Goal: Information Seeking & Learning: Check status

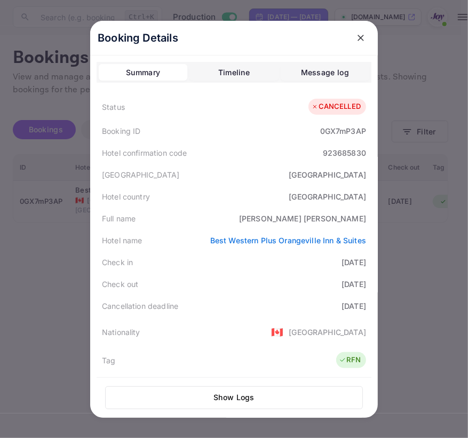
drag, startPoint x: 357, startPoint y: 34, endPoint x: 356, endPoint y: 41, distance: 7.0
click at [357, 34] on icon "close" at bounding box center [360, 38] width 11 height 11
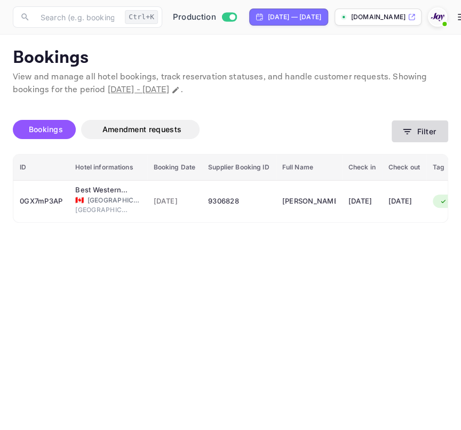
click at [405, 141] on button "Filter" at bounding box center [419, 131] width 57 height 22
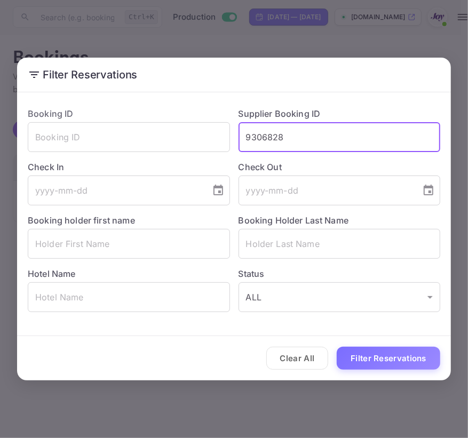
click at [288, 132] on input "9306828" at bounding box center [339, 137] width 202 height 30
paste input "827467"
type input "8274678"
click at [379, 365] on button "Filter Reservations" at bounding box center [387, 358] width 103 height 23
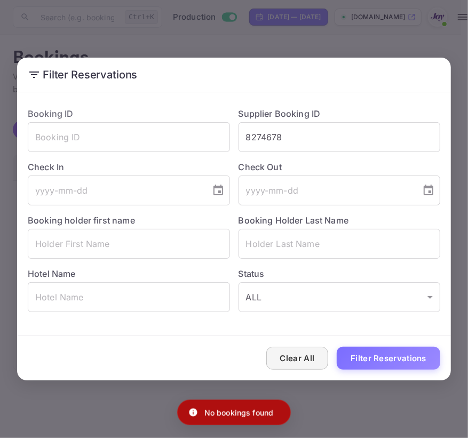
click at [302, 357] on button "Clear All" at bounding box center [297, 358] width 62 height 23
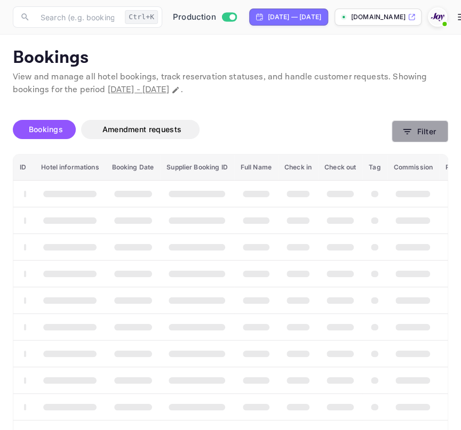
click at [407, 139] on button "Filter" at bounding box center [419, 131] width 57 height 22
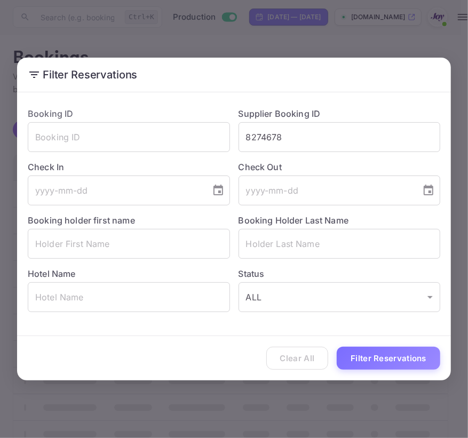
click at [279, 365] on div "Clear All Filter Reservations" at bounding box center [233, 358] width 433 height 44
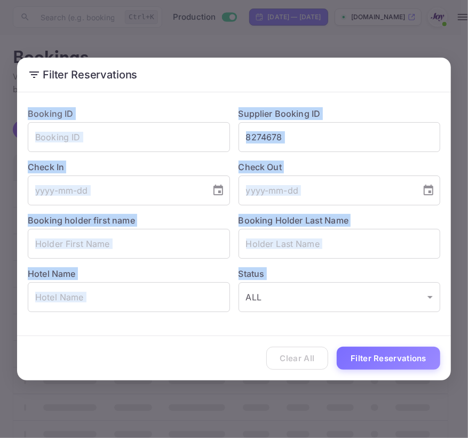
click at [279, 365] on div "Clear All Filter Reservations" at bounding box center [233, 358] width 433 height 44
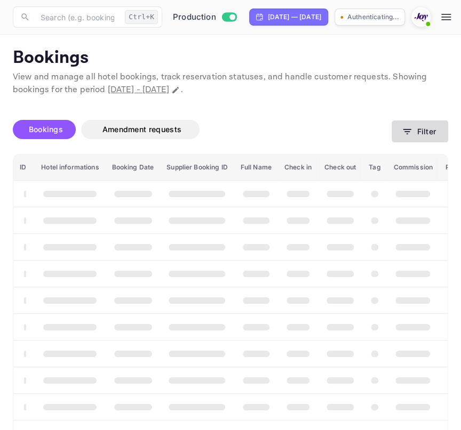
click at [434, 133] on button "Filter" at bounding box center [419, 131] width 57 height 22
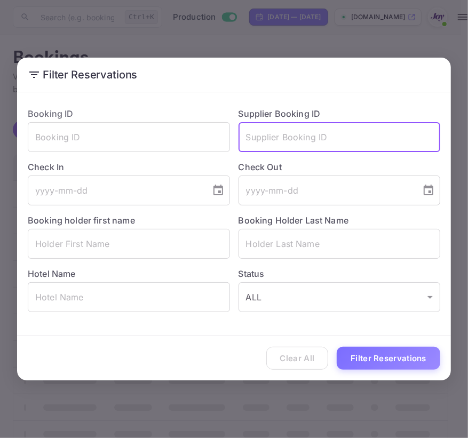
click at [310, 138] on input "text" at bounding box center [339, 137] width 202 height 30
paste input "8274678"
type input "8274678"
click at [364, 369] on div "Clear All Filter Reservations" at bounding box center [233, 358] width 433 height 44
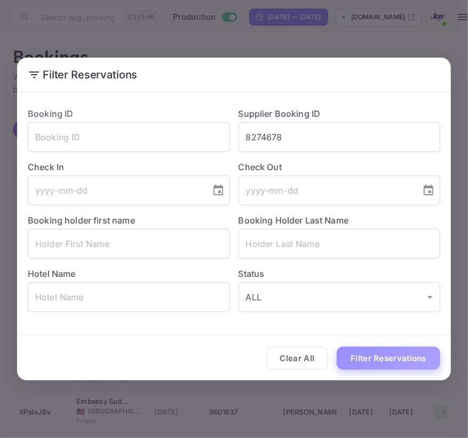
click at [366, 368] on button "Filter Reservations" at bounding box center [387, 358] width 103 height 23
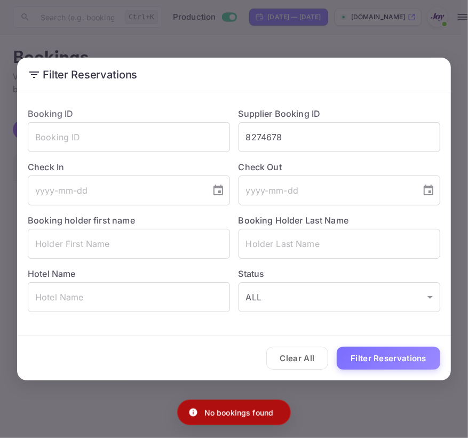
click at [329, 353] on div "Clear All Filter Reservations" at bounding box center [233, 358] width 433 height 44
click at [320, 355] on button "Clear All" at bounding box center [297, 358] width 62 height 23
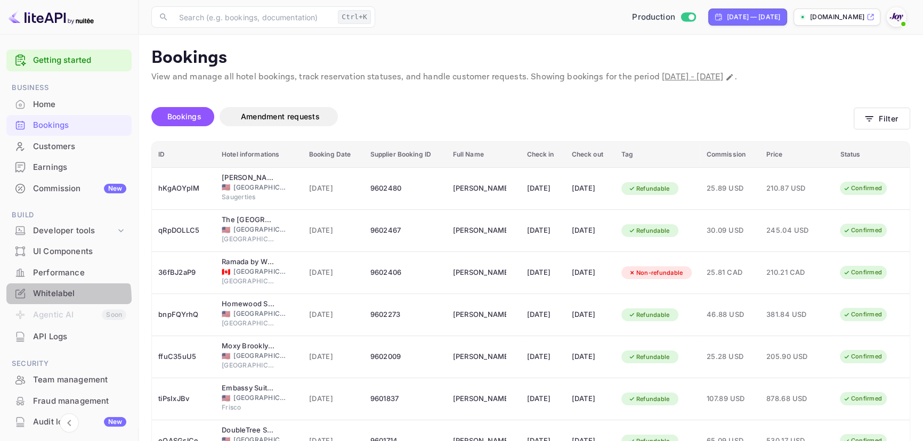
click at [44, 299] on div "Whitelabel" at bounding box center [79, 294] width 93 height 12
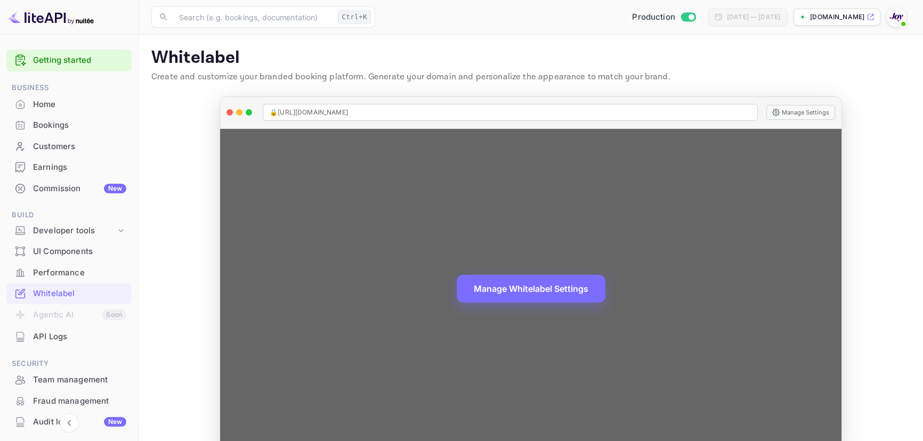
scroll to position [21, 0]
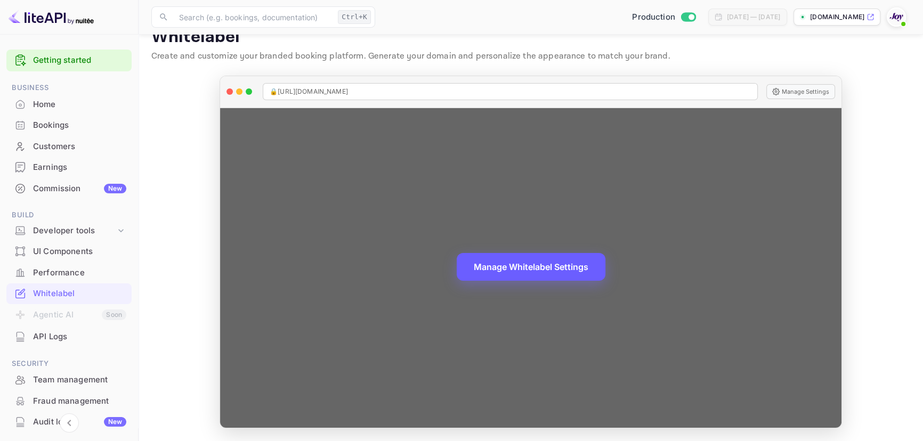
click at [460, 277] on div "Manage Whitelabel Settings" at bounding box center [531, 268] width 622 height 320
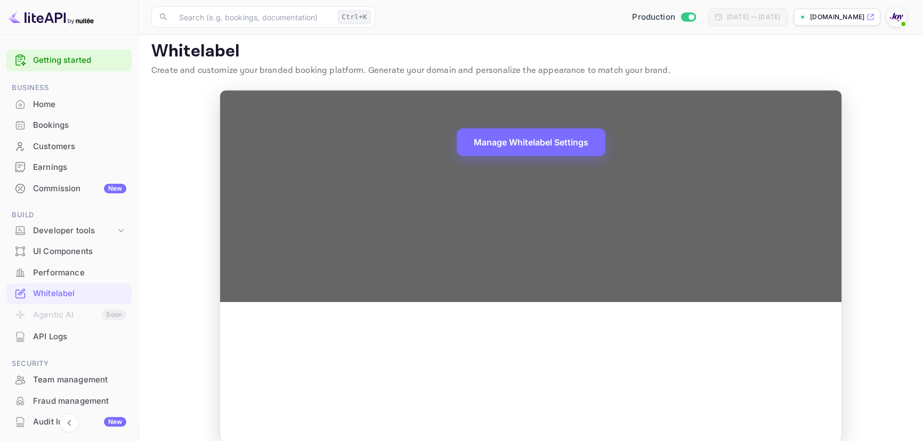
scroll to position [0, 0]
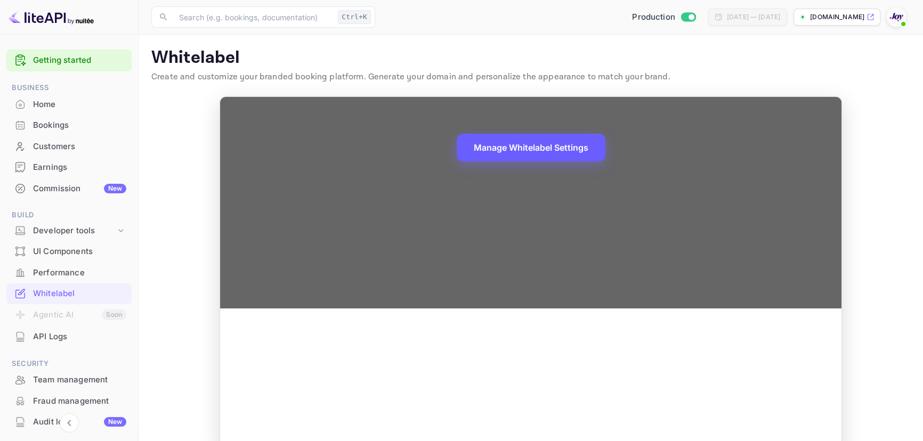
click at [460, 141] on button "Manage Whitelabel Settings" at bounding box center [531, 148] width 149 height 28
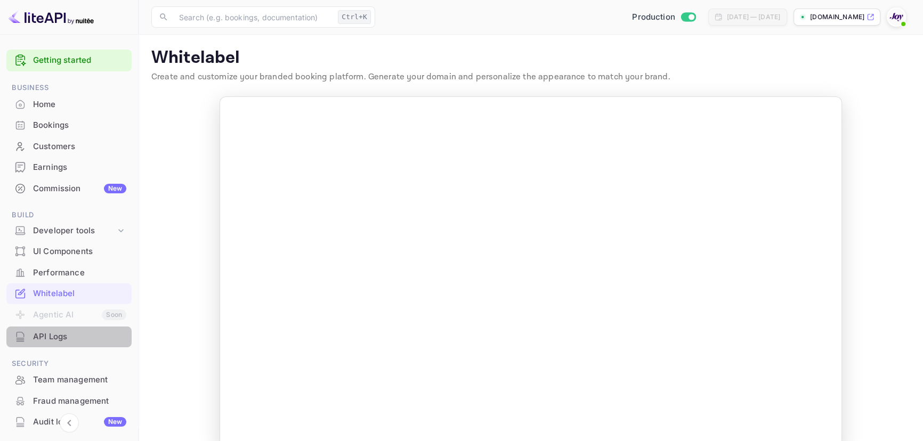
click at [85, 340] on div "API Logs" at bounding box center [79, 337] width 93 height 12
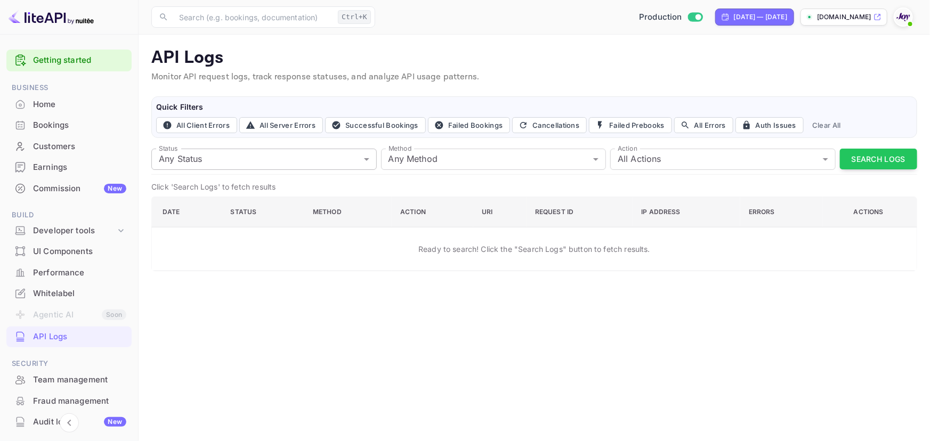
click at [324, 160] on body "Getting started Business Home Bookings Customers Earnings Commission New Build …" at bounding box center [465, 220] width 930 height 441
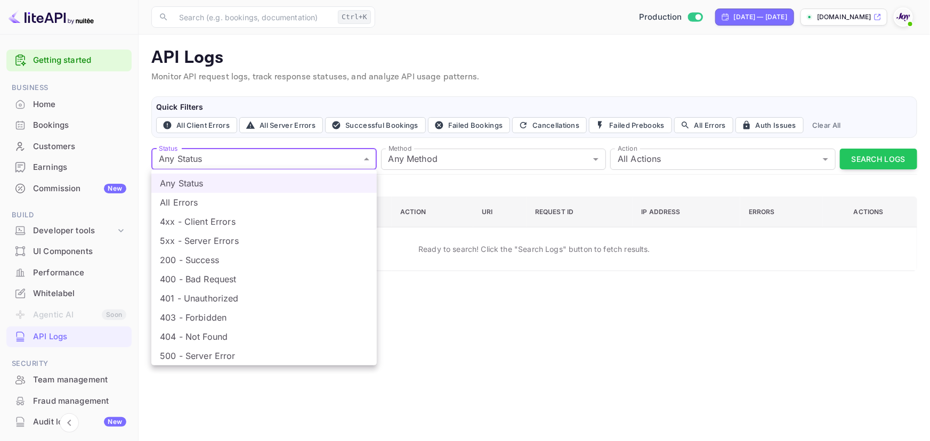
click at [324, 160] on div at bounding box center [465, 220] width 930 height 441
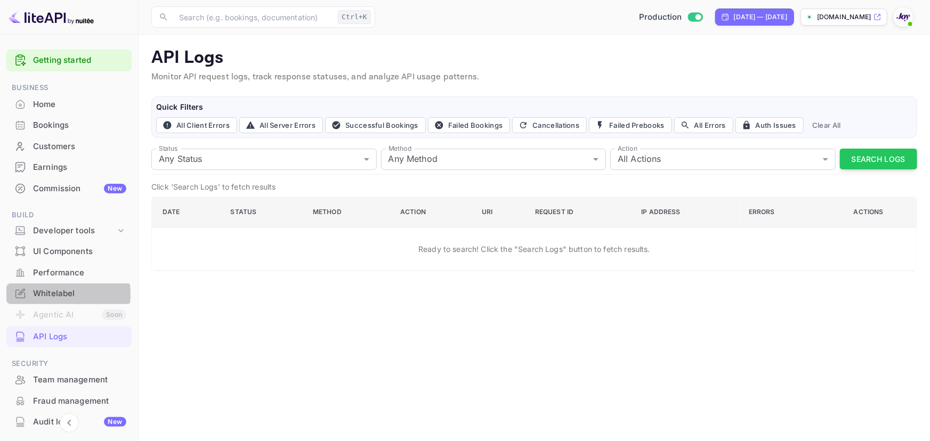
click at [42, 294] on div "Whitelabel" at bounding box center [79, 294] width 93 height 12
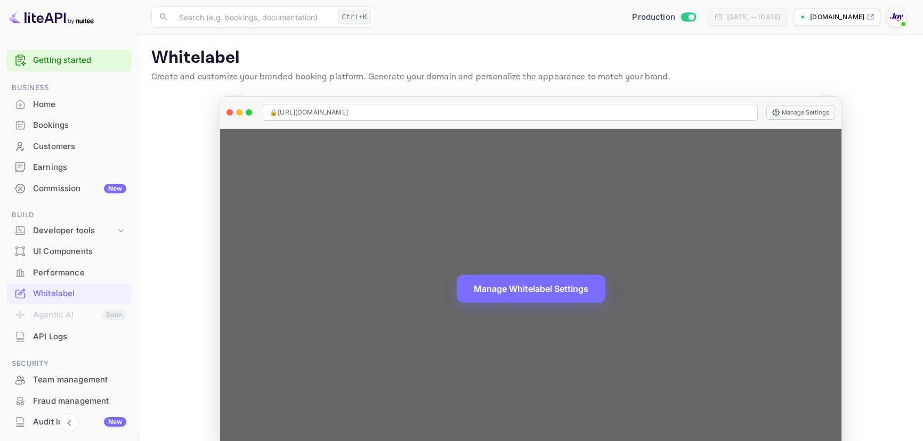
click at [415, 116] on div "🔒 [URL][DOMAIN_NAME]" at bounding box center [510, 112] width 495 height 17
click at [415, 112] on div "🔒 [URL][DOMAIN_NAME]" at bounding box center [510, 112] width 495 height 17
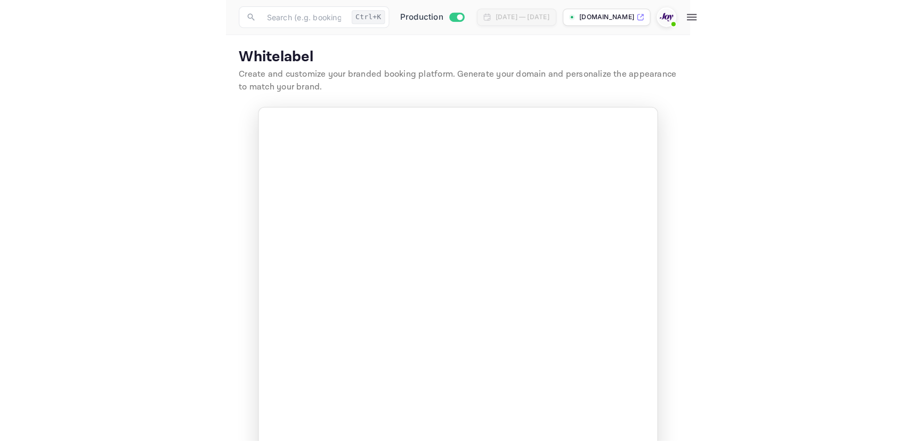
scroll to position [139, 0]
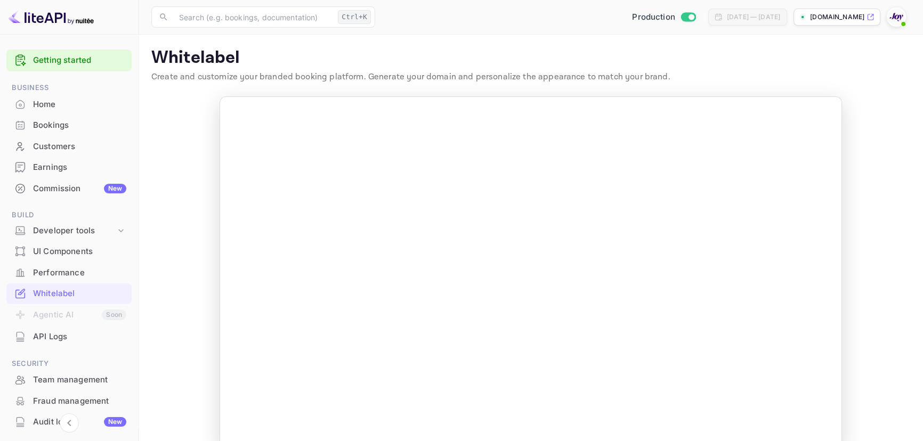
click at [56, 99] on div "Home" at bounding box center [79, 105] width 93 height 12
click at [54, 119] on div "Bookings" at bounding box center [79, 125] width 93 height 12
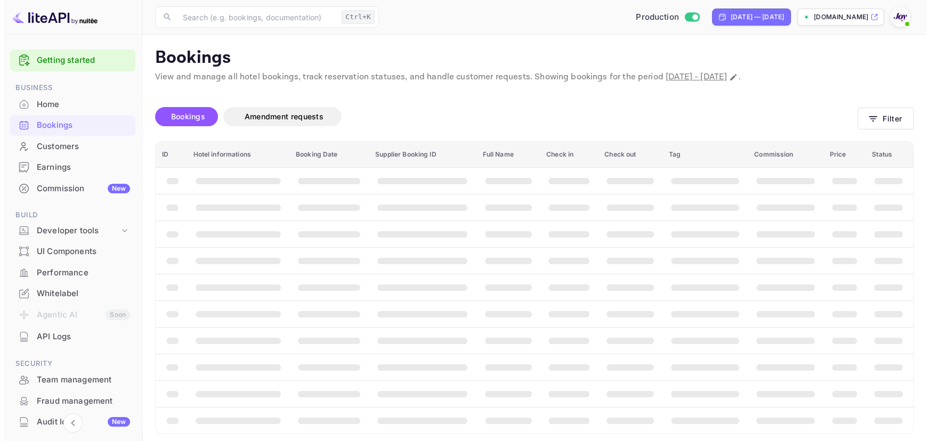
scroll to position [5, 0]
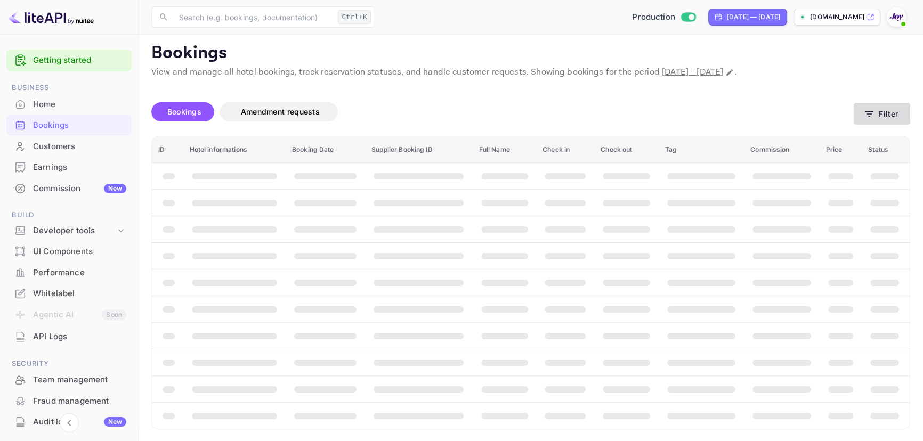
click at [460, 103] on button "Filter" at bounding box center [882, 114] width 57 height 22
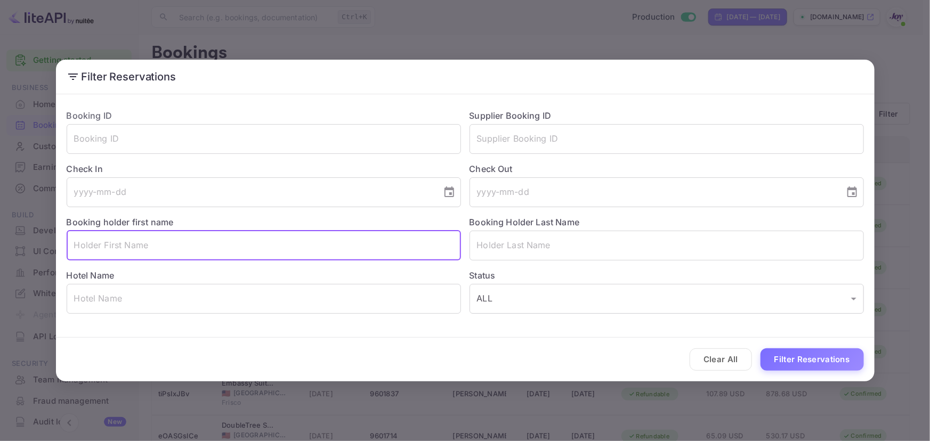
click at [99, 247] on input "text" at bounding box center [264, 246] width 395 height 30
paste input "[PERSON_NAME]"
type input "[PERSON_NAME]"
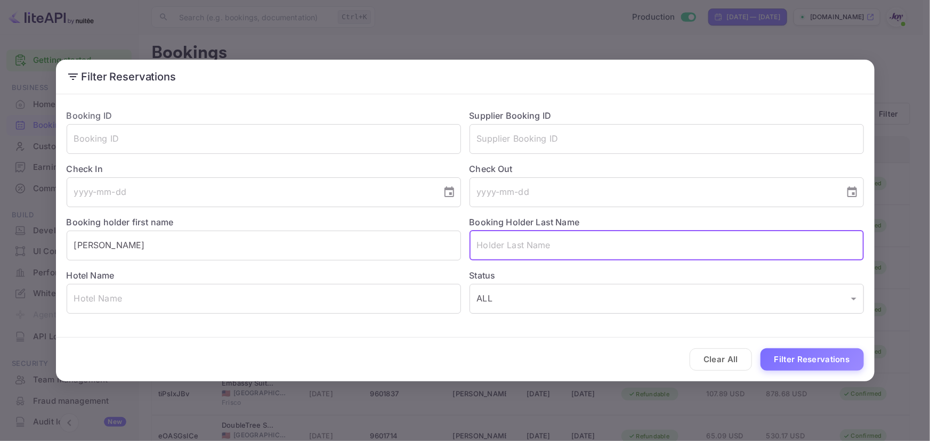
click at [460, 244] on input "text" at bounding box center [667, 246] width 395 height 30
paste input "[PERSON_NAME]"
type input "[PERSON_NAME]"
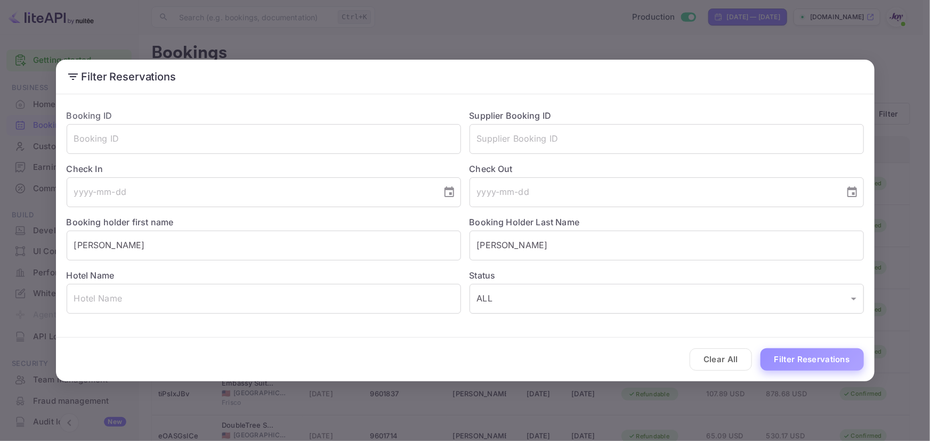
click at [460, 355] on button "Filter Reservations" at bounding box center [812, 360] width 103 height 23
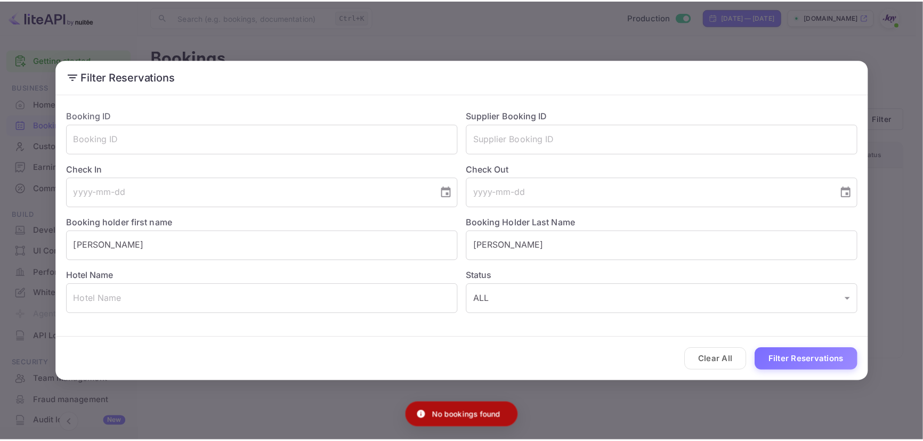
scroll to position [0, 0]
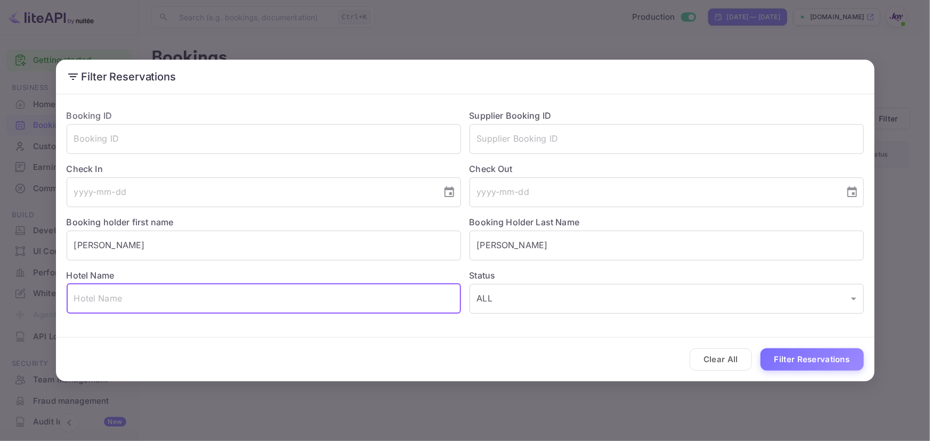
click at [158, 295] on input "text" at bounding box center [264, 299] width 395 height 30
paste input "Holiday Inn express"
type input "Holiday Inn express"
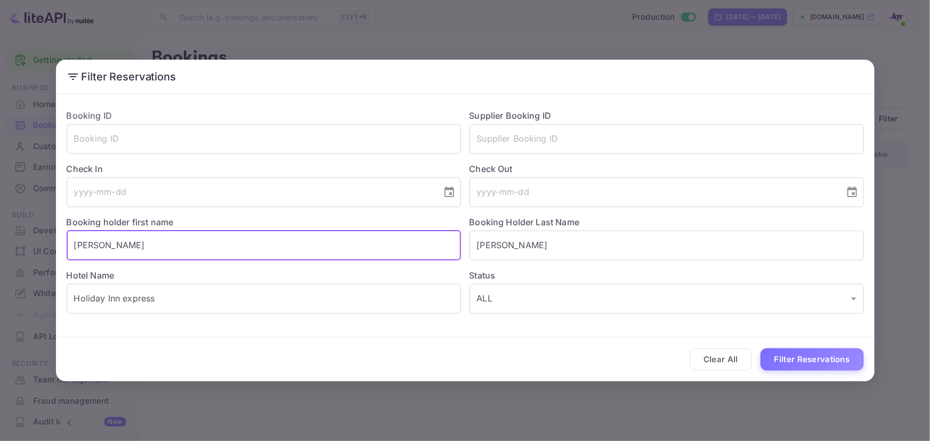
drag, startPoint x: 143, startPoint y: 245, endPoint x: -247, endPoint y: 203, distance: 392.1
click at [0, 203] on html "Getting started Business Home Bookings Customers Earnings Commission New Build …" at bounding box center [465, 220] width 930 height 441
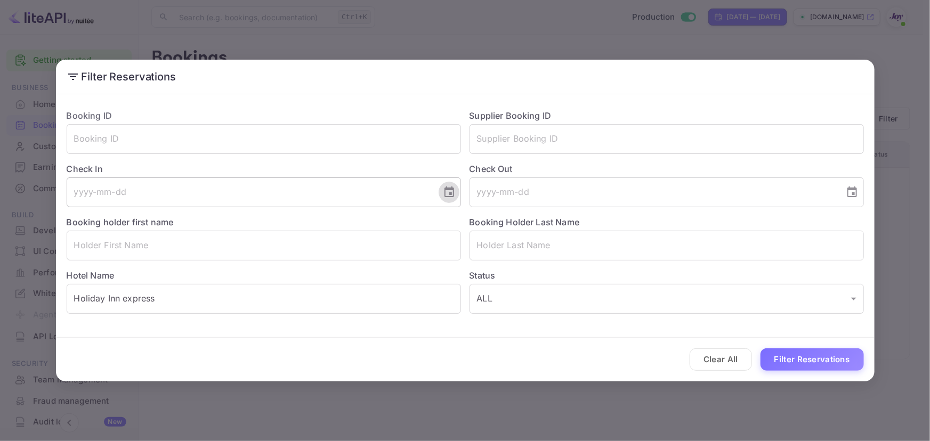
click at [448, 191] on icon "Choose date" at bounding box center [449, 192] width 13 height 13
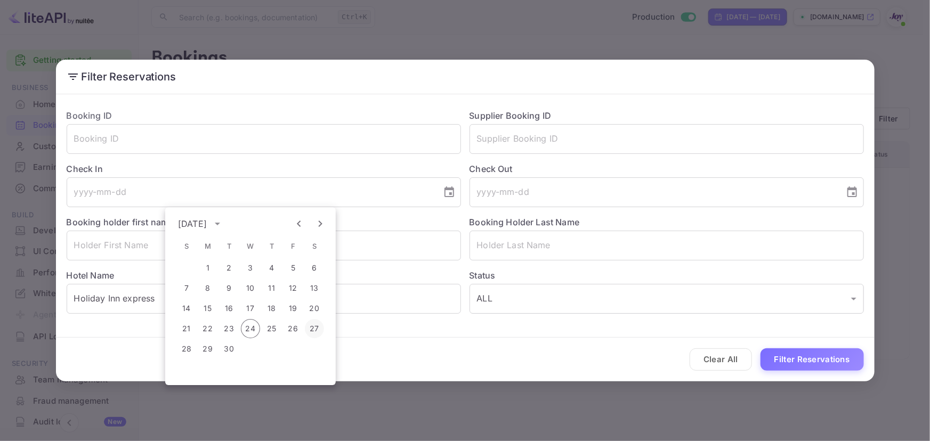
click at [312, 326] on button "27" at bounding box center [314, 328] width 19 height 19
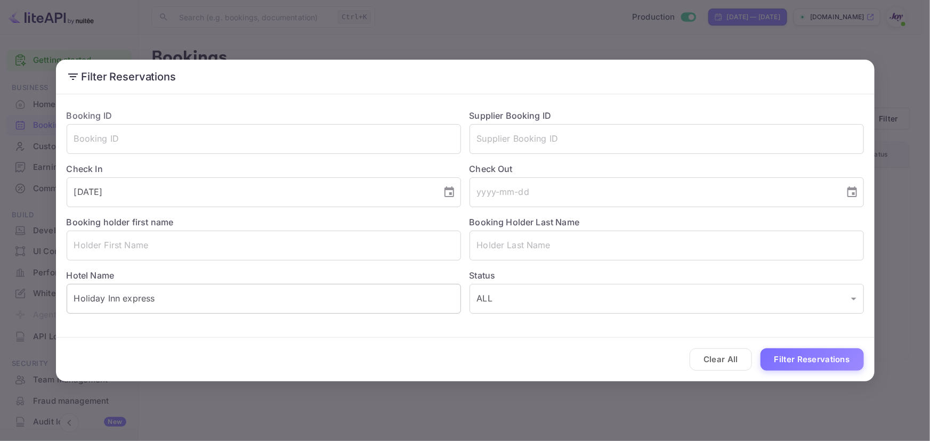
type input "[DATE]"
click at [460, 192] on button "Choose date" at bounding box center [852, 192] width 21 height 21
click at [460, 347] on button "28" at bounding box center [589, 349] width 19 height 19
type input "[DATE]"
click at [460, 362] on button "Filter Reservations" at bounding box center [812, 360] width 103 height 23
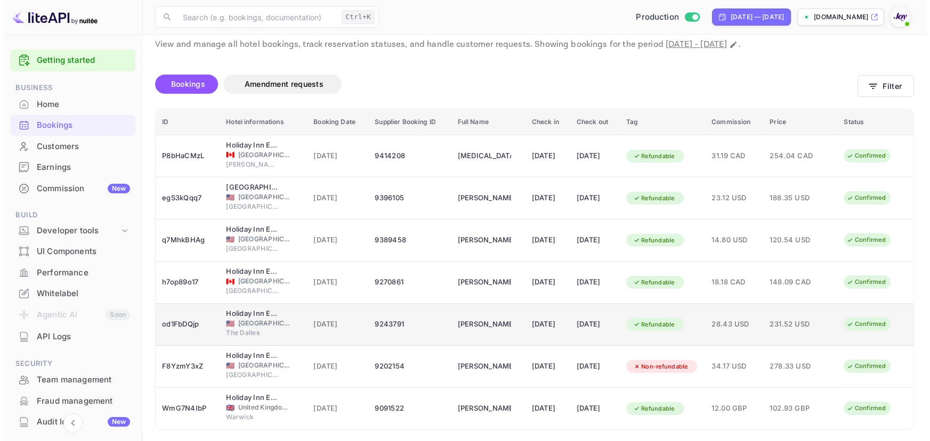
scroll to position [65, 0]
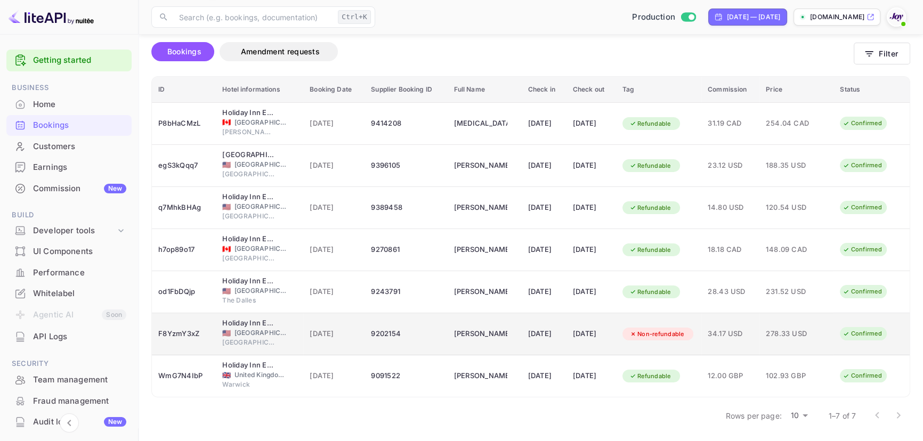
click at [189, 326] on div "F8YzmY3xZ" at bounding box center [183, 334] width 51 height 17
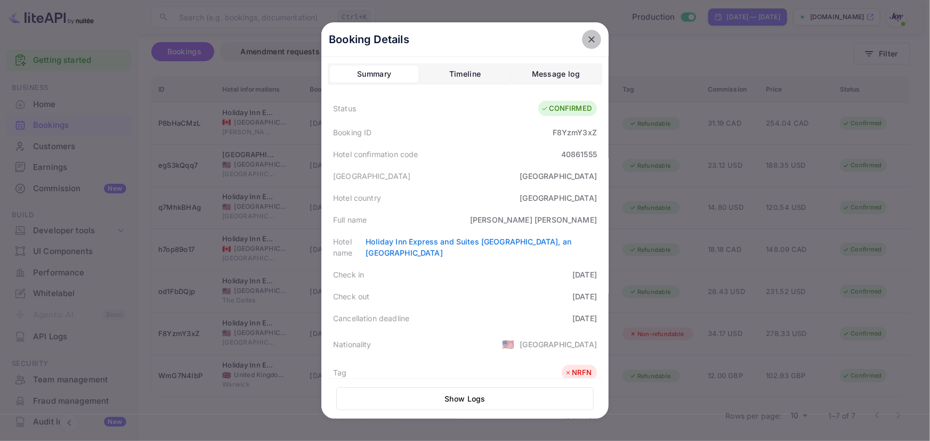
click at [460, 37] on icon "close" at bounding box center [592, 39] width 6 height 6
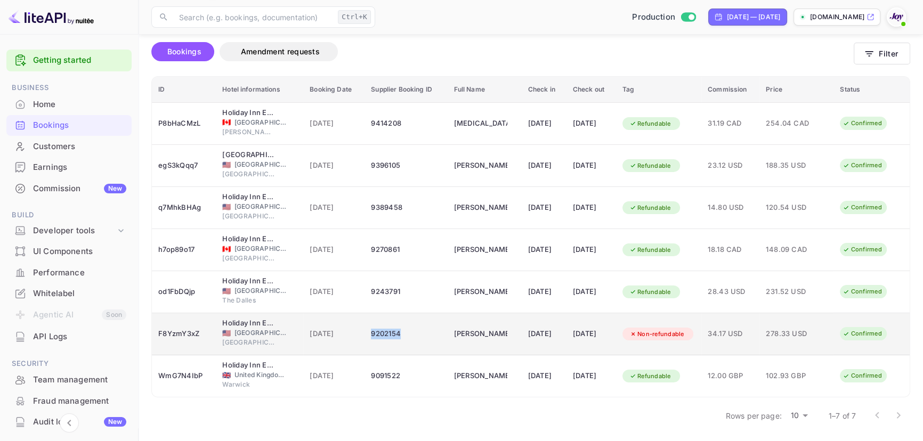
drag, startPoint x: 360, startPoint y: 336, endPoint x: 408, endPoint y: 336, distance: 48.0
click at [408, 336] on td "9202154" at bounding box center [406, 334] width 83 height 42
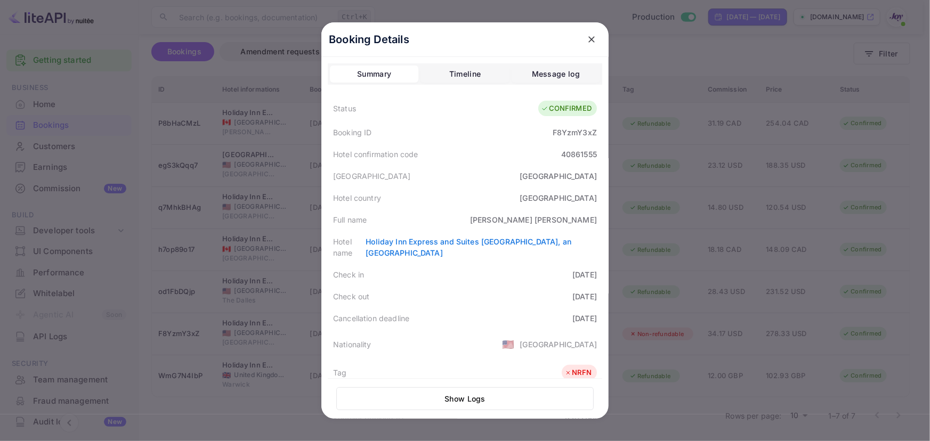
copy div "9202154"
click at [460, 36] on icon "close" at bounding box center [591, 39] width 11 height 11
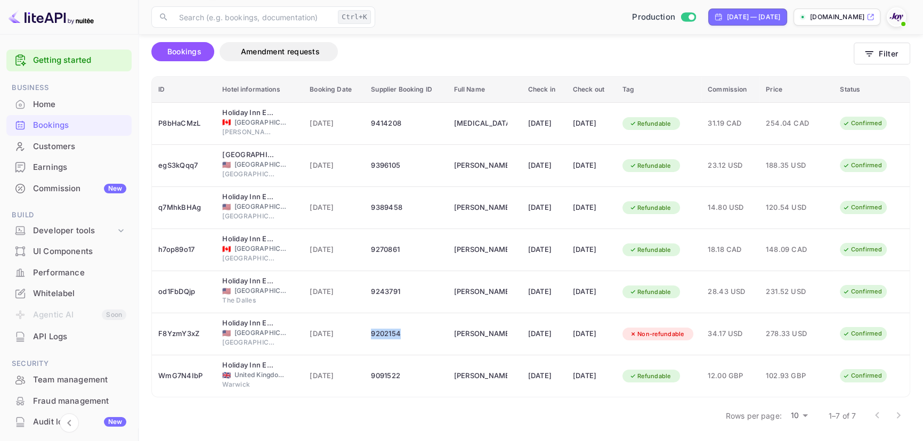
copy div "9202154"
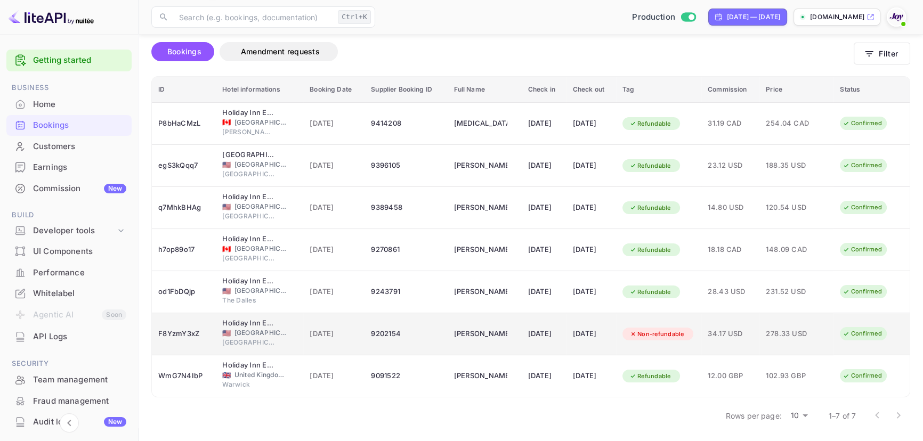
click at [253, 321] on div "Holiday Inn Express and Suites [GEOGRAPHIC_DATA], an [GEOGRAPHIC_DATA]" at bounding box center [248, 323] width 53 height 11
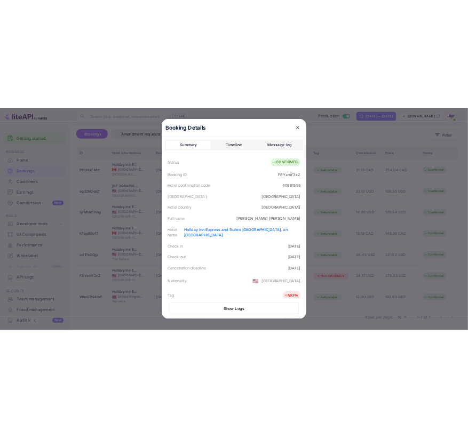
scroll to position [242, 0]
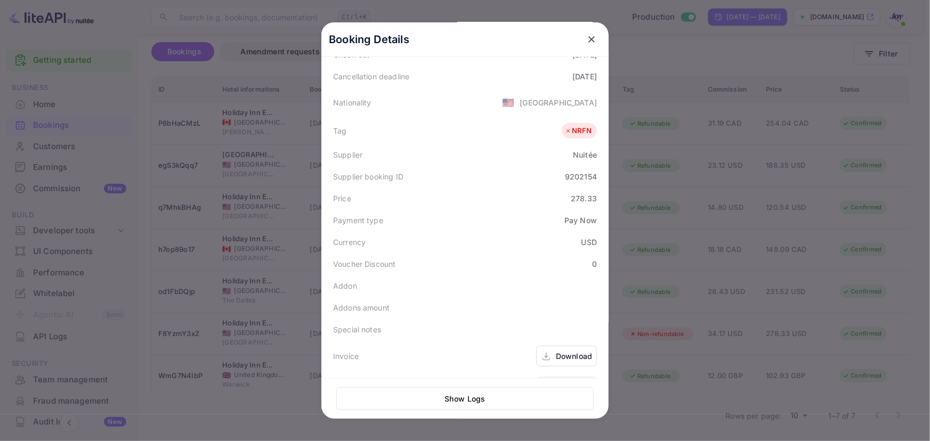
click at [460, 351] on div "Download" at bounding box center [574, 356] width 36 height 11
click at [460, 382] on div "Download" at bounding box center [574, 387] width 36 height 11
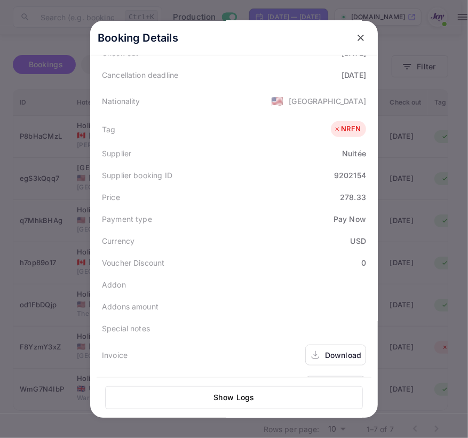
click at [355, 37] on icon "close" at bounding box center [360, 38] width 11 height 11
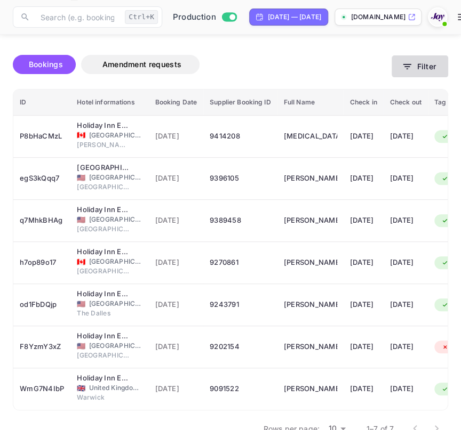
click at [414, 75] on button "Filter" at bounding box center [419, 66] width 57 height 22
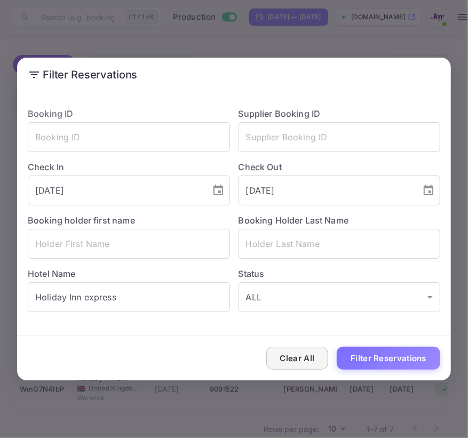
click at [276, 360] on button "Clear All" at bounding box center [297, 358] width 62 height 23
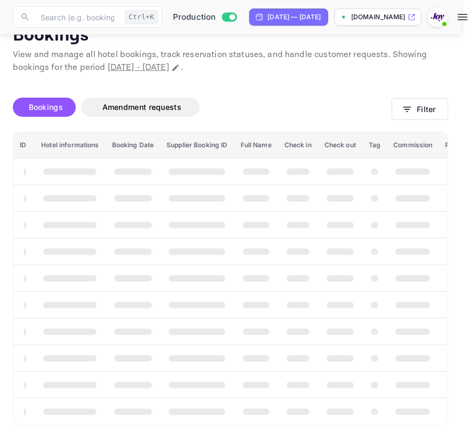
scroll to position [28, 0]
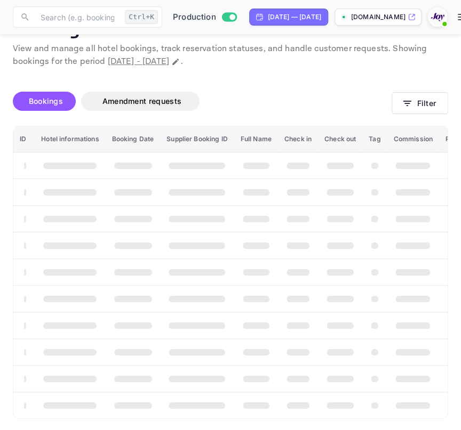
click at [247, 133] on th "Full Name" at bounding box center [256, 139] width 44 height 26
click at [397, 101] on button "Filter" at bounding box center [419, 103] width 57 height 22
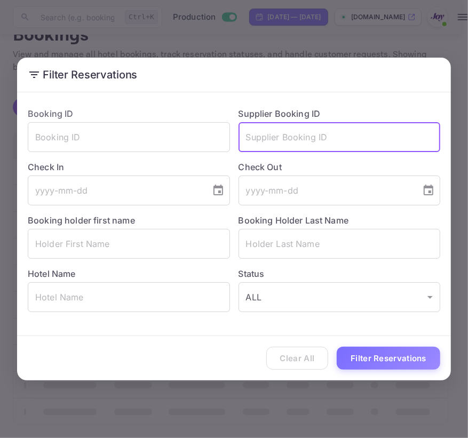
click at [275, 136] on input "text" at bounding box center [339, 137] width 202 height 30
paste input "9138752"
type input "9138752"
click at [336, 347] on button "Filter Reservations" at bounding box center [387, 358] width 103 height 23
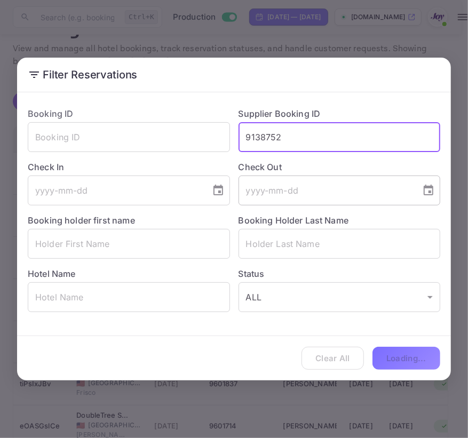
scroll to position [0, 0]
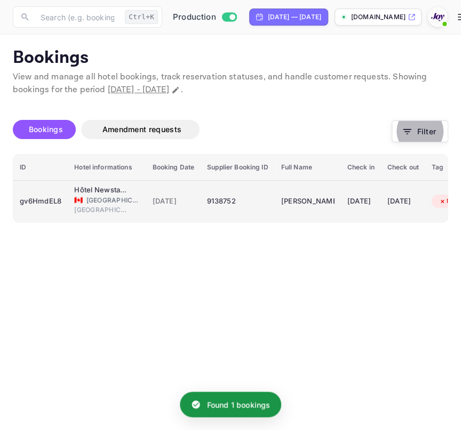
click at [61, 202] on div "gv6HmdEL8" at bounding box center [41, 201] width 42 height 17
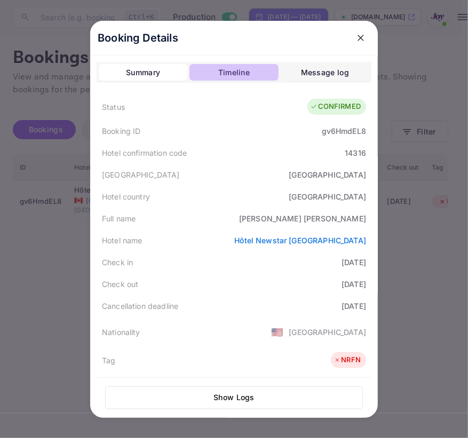
click at [223, 71] on div "Timeline" at bounding box center [233, 72] width 31 height 13
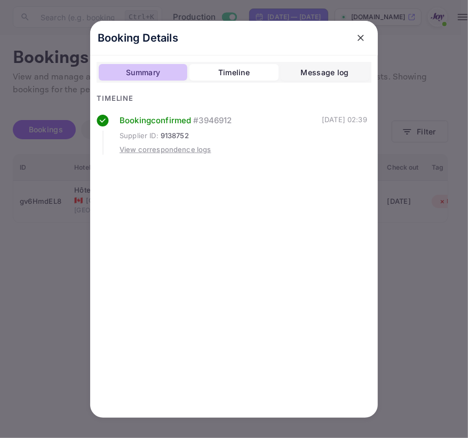
click at [158, 68] on div "Summary" at bounding box center [143, 72] width 34 height 13
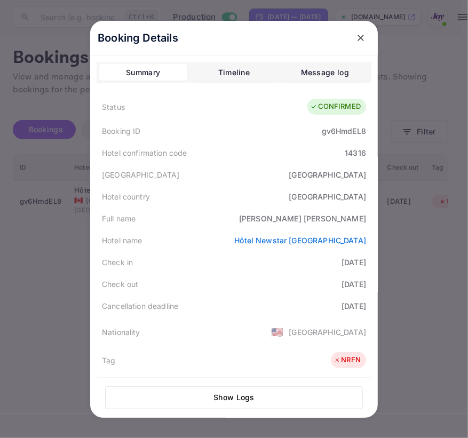
click at [210, 75] on button "Timeline" at bounding box center [233, 72] width 89 height 17
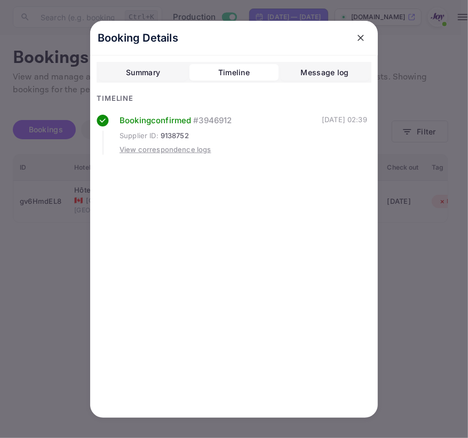
click at [153, 68] on div "Summary" at bounding box center [143, 72] width 34 height 13
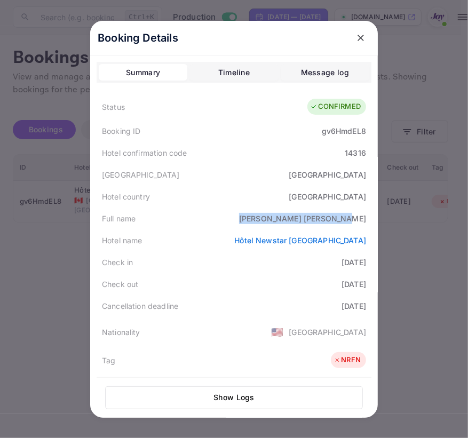
drag, startPoint x: 289, startPoint y: 223, endPoint x: 364, endPoint y: 214, distance: 75.2
click at [364, 214] on div "Full name [PERSON_NAME]" at bounding box center [233, 218] width 275 height 22
copy div "[PERSON_NAME]"
click at [358, 37] on icon "close" at bounding box center [360, 38] width 6 height 6
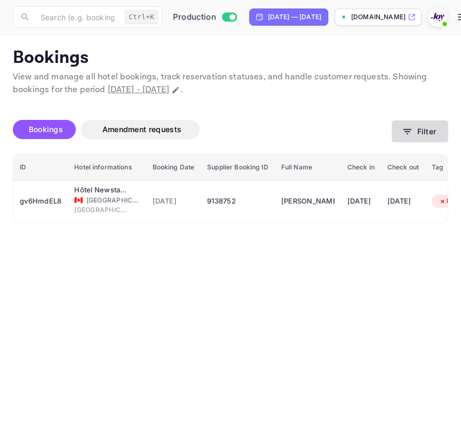
click at [413, 131] on button "Filter" at bounding box center [419, 131] width 57 height 22
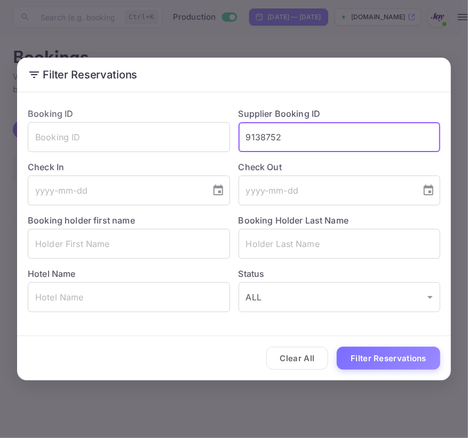
click at [397, 136] on input "9138752" at bounding box center [339, 137] width 202 height 30
paste input "293464"
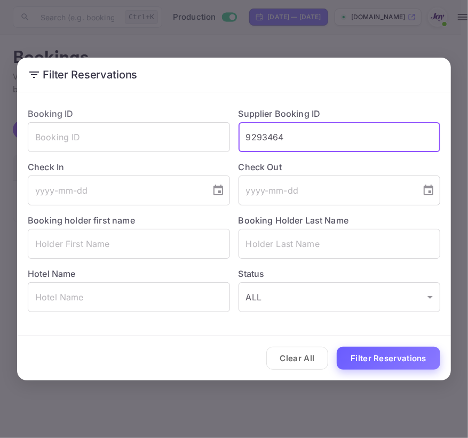
type input "9293464"
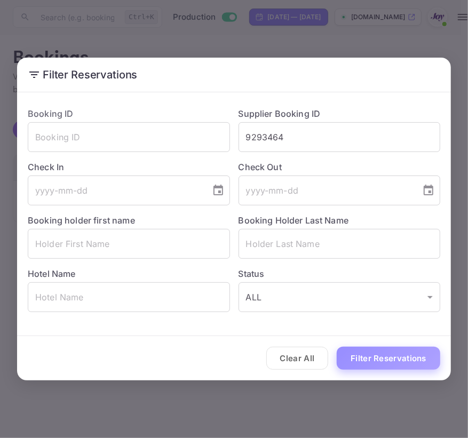
click at [363, 365] on button "Filter Reservations" at bounding box center [387, 358] width 103 height 23
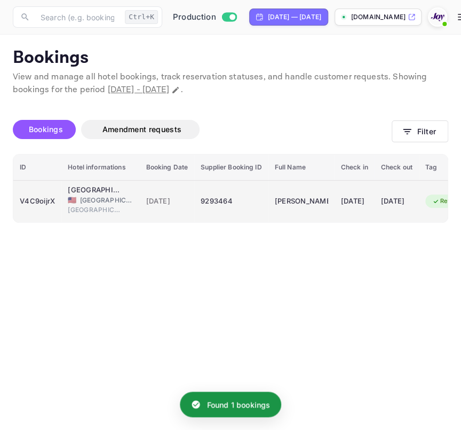
click at [44, 204] on div "V4C9oijrX" at bounding box center [37, 201] width 35 height 17
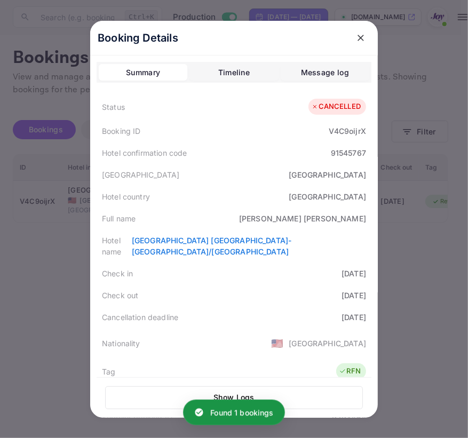
click at [233, 79] on button "Timeline" at bounding box center [233, 72] width 89 height 17
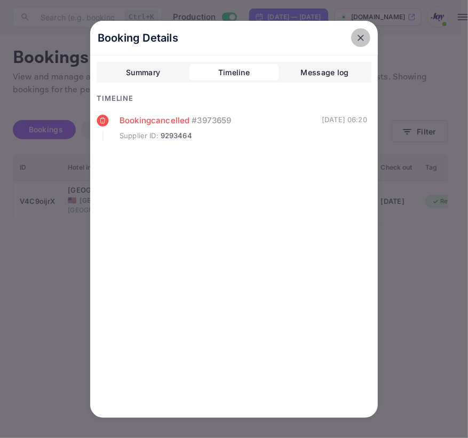
click at [357, 43] on button "close" at bounding box center [360, 37] width 19 height 19
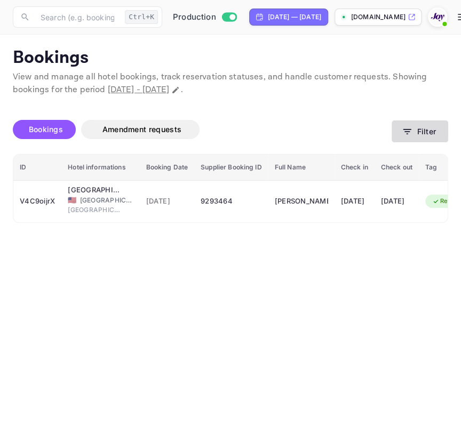
click at [395, 126] on button "Filter" at bounding box center [419, 131] width 57 height 22
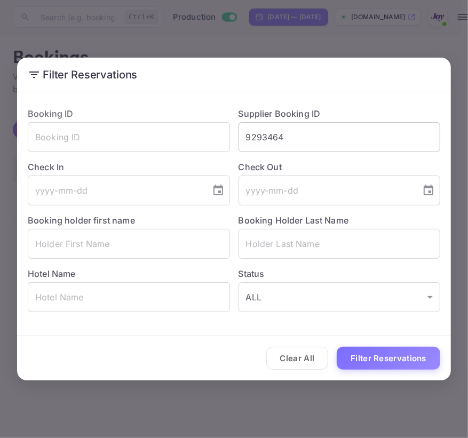
click at [359, 128] on input "9293464" at bounding box center [339, 137] width 202 height 30
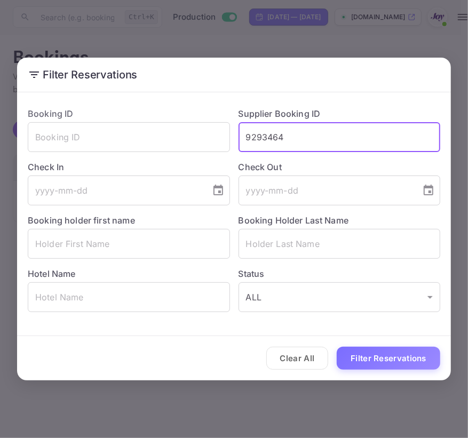
click at [359, 128] on input "9293464" at bounding box center [339, 137] width 202 height 30
paste input "514885"
type input "9514885"
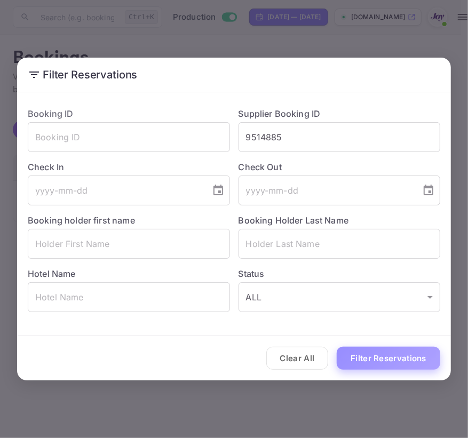
click at [376, 364] on button "Filter Reservations" at bounding box center [387, 358] width 103 height 23
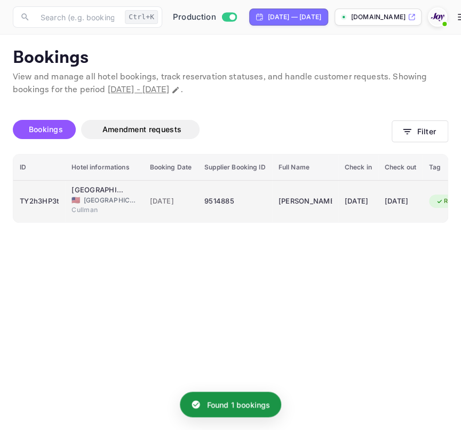
click at [49, 189] on td "TY2h3HP3t" at bounding box center [39, 201] width 52 height 42
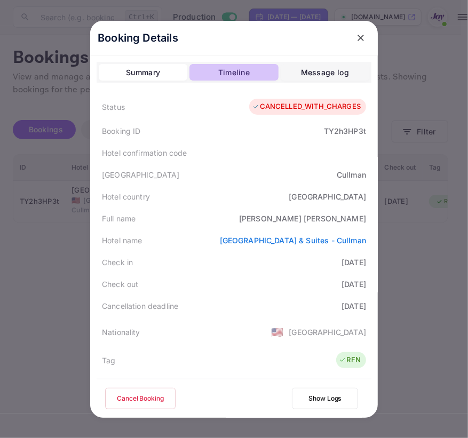
click at [242, 71] on div "Timeline" at bounding box center [233, 72] width 31 height 13
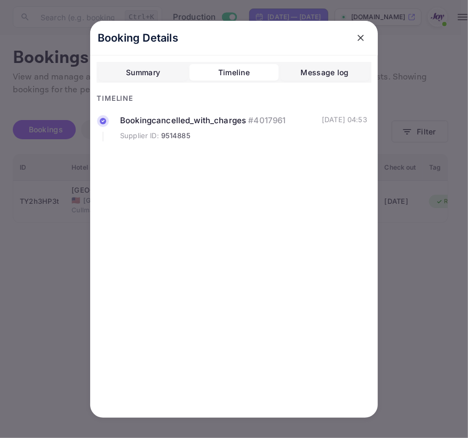
click at [160, 71] on div "Summary" at bounding box center [143, 72] width 34 height 13
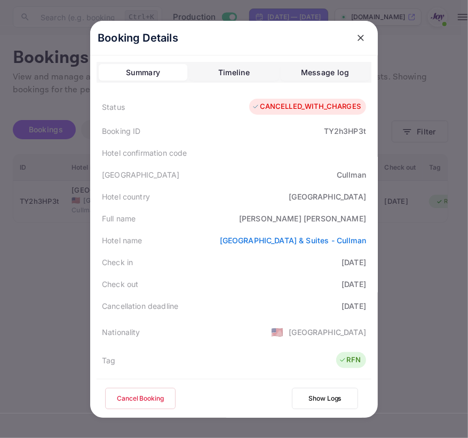
scroll to position [48, 0]
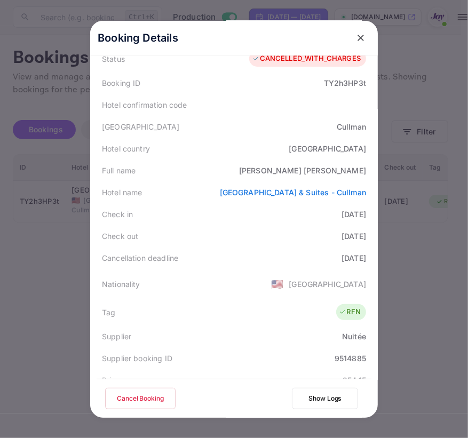
drag, startPoint x: 327, startPoint y: 309, endPoint x: 361, endPoint y: 309, distance: 34.1
click at [361, 309] on div "Tag RFN" at bounding box center [233, 312] width 275 height 27
drag, startPoint x: 361, startPoint y: 309, endPoint x: 352, endPoint y: 312, distance: 9.6
click at [352, 312] on div "RFN" at bounding box center [351, 312] width 30 height 16
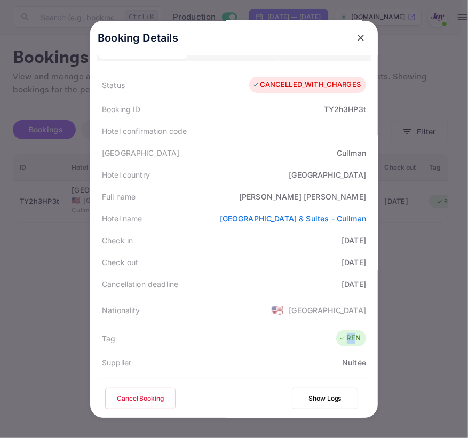
scroll to position [0, 0]
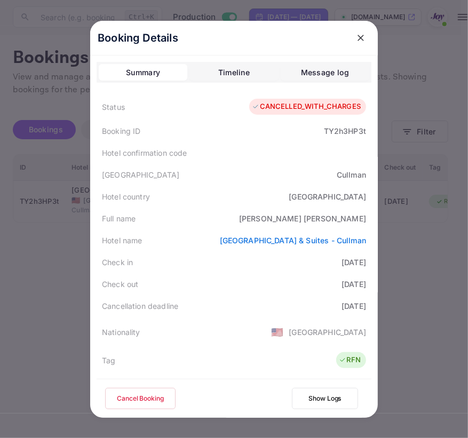
click at [350, 219] on div "[PERSON_NAME]" at bounding box center [302, 218] width 127 height 11
copy div "[PERSON_NAME]"
click at [419, 70] on div at bounding box center [234, 219] width 468 height 438
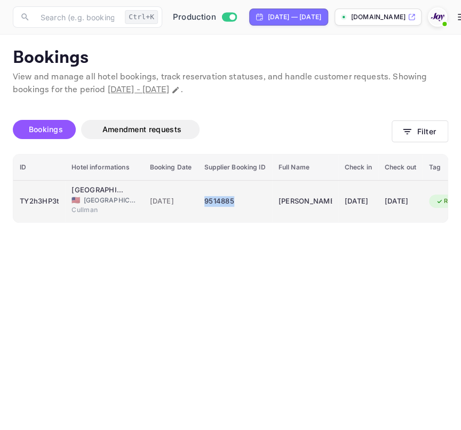
drag, startPoint x: 202, startPoint y: 203, endPoint x: 245, endPoint y: 205, distance: 43.2
click at [245, 205] on td "9514885" at bounding box center [235, 201] width 74 height 42
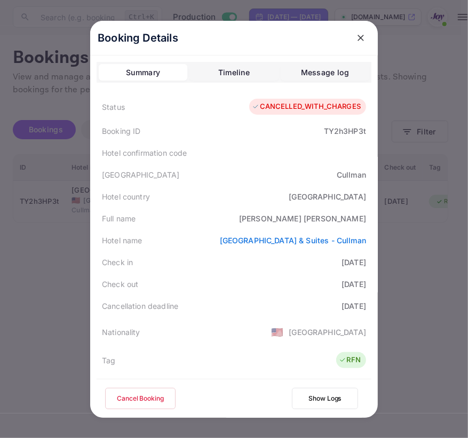
copy div "9514885"
drag, startPoint x: 344, startPoint y: 219, endPoint x: 5, endPoint y: 269, distance: 342.8
click at [377, 219] on div "Booking Details Summary Timeline Message log Status CANCELLED_WITH_CHARGES Book…" at bounding box center [233, 219] width 287 height 397
copy div "[PERSON_NAME]"
click at [63, 281] on div at bounding box center [234, 219] width 468 height 438
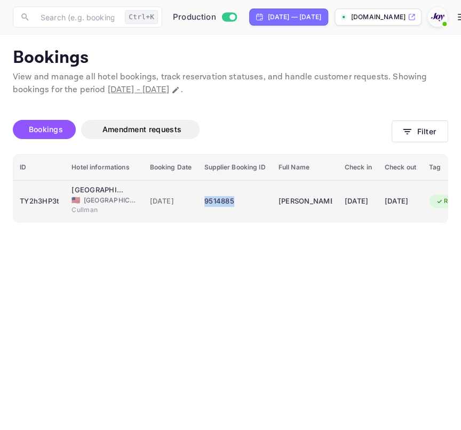
drag, startPoint x: 237, startPoint y: 204, endPoint x: 200, endPoint y: 202, distance: 36.8
click at [200, 202] on td "9514885" at bounding box center [235, 201] width 74 height 42
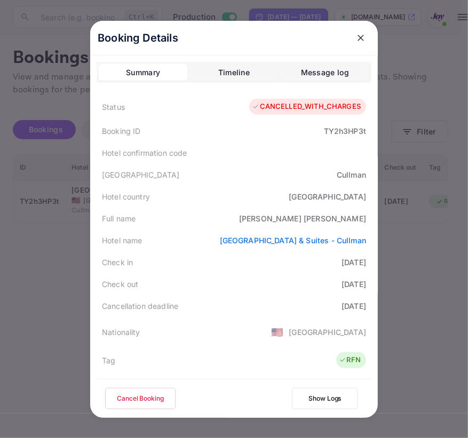
copy div "9514885"
click at [228, 68] on div "Timeline" at bounding box center [233, 72] width 31 height 13
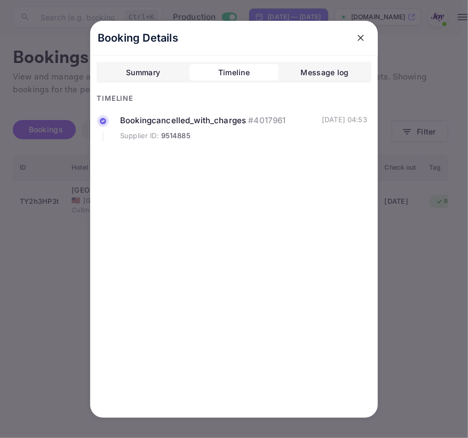
click at [235, 117] on div "Booking cancelled_with_charges # 4017961" at bounding box center [221, 121] width 202 height 12
click at [321, 119] on div "[DATE] 04:53" at bounding box center [343, 128] width 45 height 27
click at [321, 124] on div "[DATE] 04:53" at bounding box center [343, 128] width 45 height 27
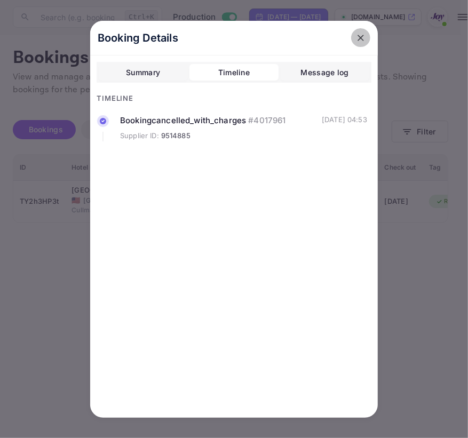
click at [367, 31] on button "close" at bounding box center [360, 37] width 19 height 19
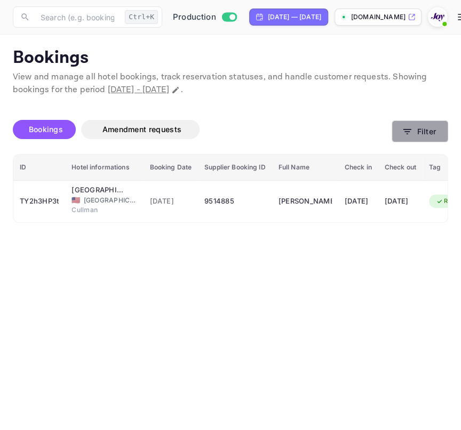
click at [424, 125] on button "Filter" at bounding box center [419, 131] width 57 height 22
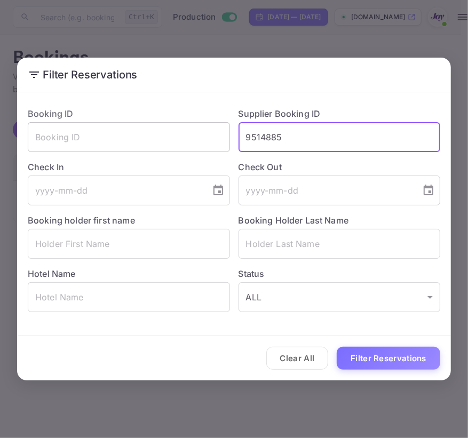
drag, startPoint x: 291, startPoint y: 129, endPoint x: 123, endPoint y: 127, distance: 168.5
click at [123, 127] on div "Booking ID ​ Supplier Booking ID 9514885 ​ Check In ​ Check Out ​ Booking holde…" at bounding box center [229, 205] width 421 height 213
paste input "306828"
type input "9306828"
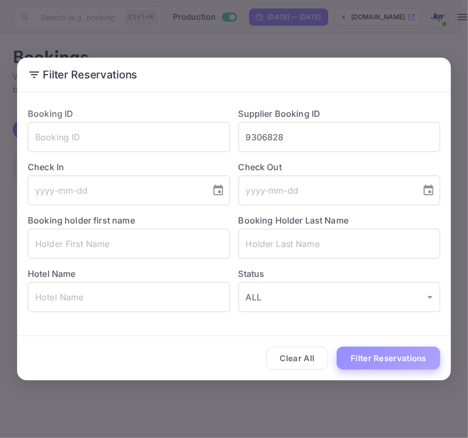
click at [381, 356] on button "Filter Reservations" at bounding box center [387, 358] width 103 height 23
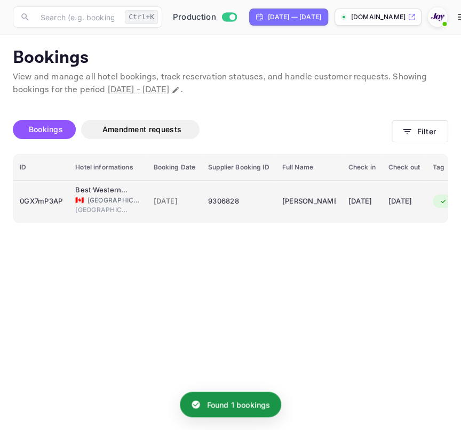
click at [158, 192] on td "[DATE]" at bounding box center [174, 201] width 55 height 42
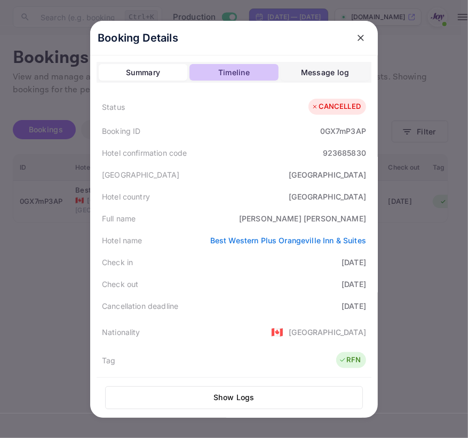
click at [219, 70] on div "Timeline" at bounding box center [233, 72] width 31 height 13
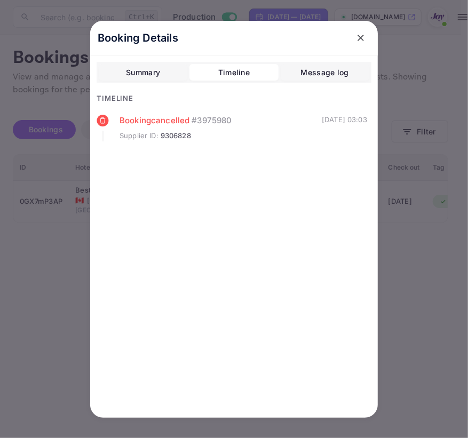
click at [140, 73] on div "Summary" at bounding box center [143, 72] width 34 height 13
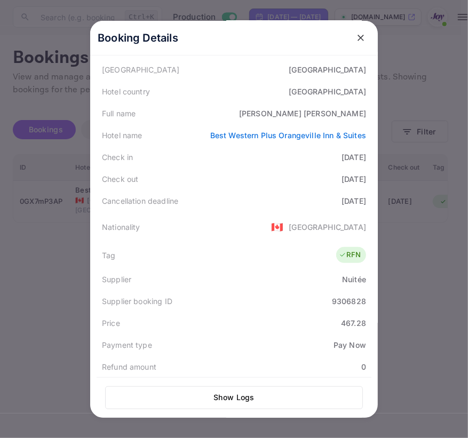
scroll to position [96, 0]
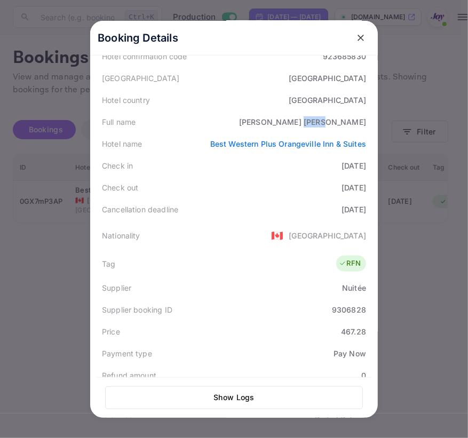
drag, startPoint x: 341, startPoint y: 122, endPoint x: 363, endPoint y: 122, distance: 21.9
click at [363, 122] on div "Full name [PERSON_NAME]" at bounding box center [233, 122] width 275 height 22
copy div "[PERSON_NAME]"
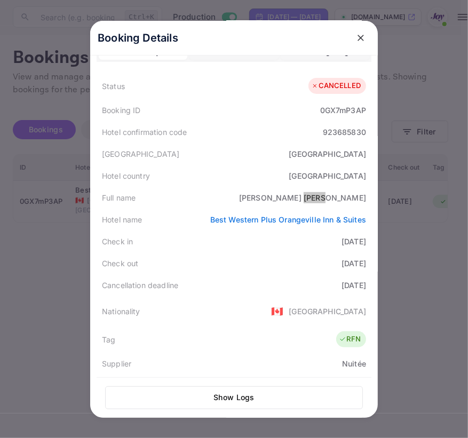
scroll to position [0, 0]
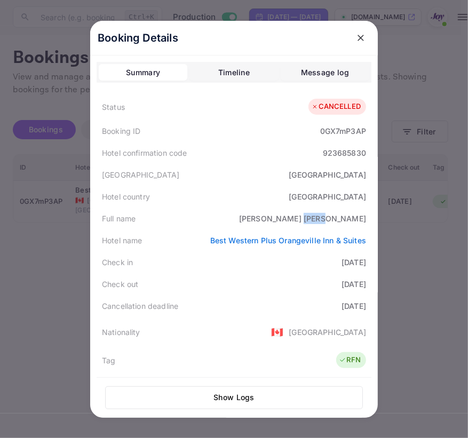
click at [357, 29] on button "close" at bounding box center [360, 37] width 19 height 19
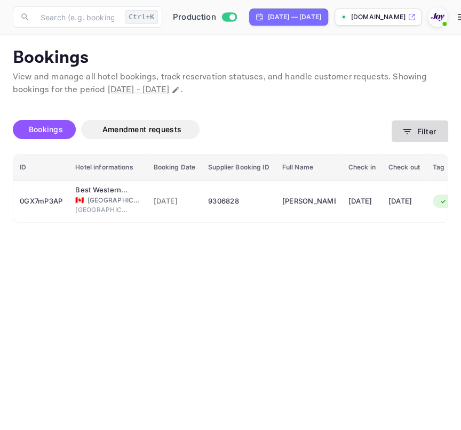
click at [424, 134] on button "Filter" at bounding box center [419, 131] width 57 height 22
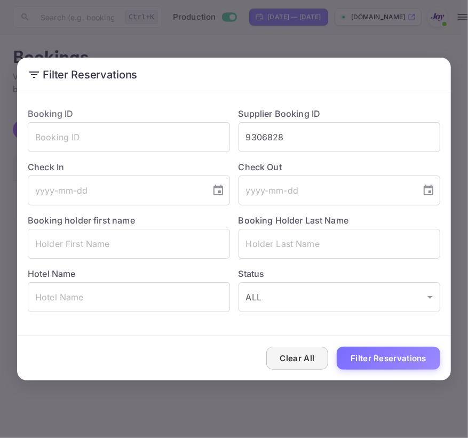
click at [305, 356] on button "Clear All" at bounding box center [297, 358] width 62 height 23
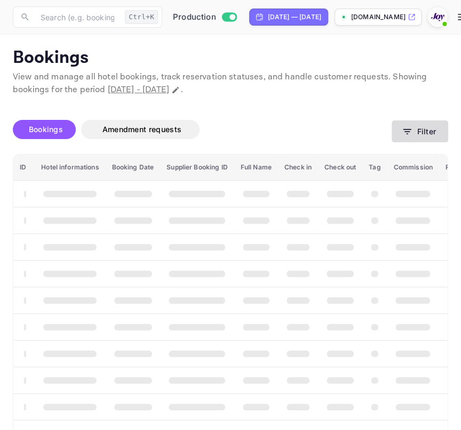
click at [429, 137] on button "Filter" at bounding box center [419, 131] width 57 height 22
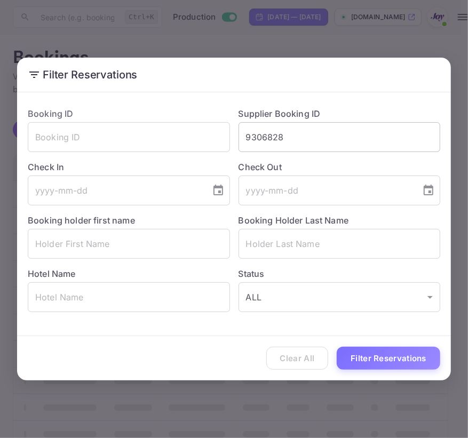
click at [263, 130] on input "9306828" at bounding box center [339, 137] width 202 height 30
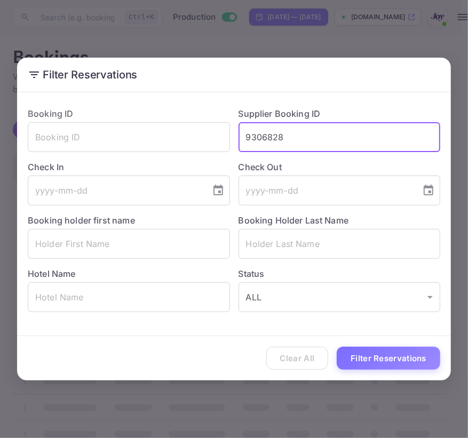
click at [263, 130] on input "9306828" at bounding box center [339, 137] width 202 height 30
paste input "293464"
type input "9293464"
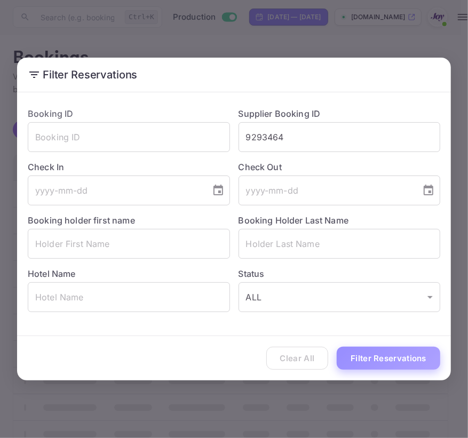
click at [368, 359] on button "Filter Reservations" at bounding box center [387, 358] width 103 height 23
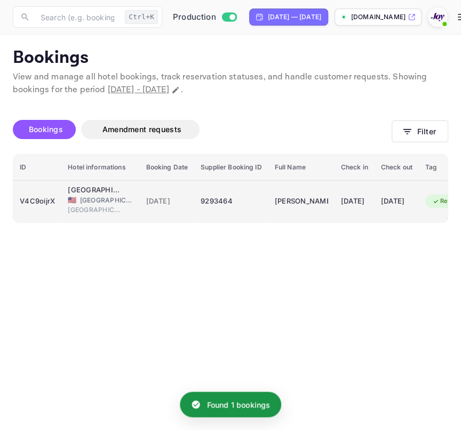
click at [46, 215] on td "V4C9oijrX" at bounding box center [37, 201] width 48 height 42
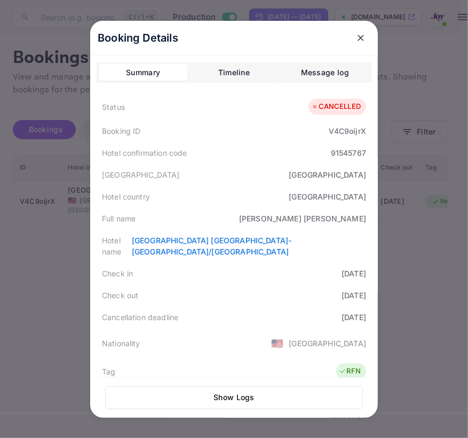
click at [340, 219] on div "[PERSON_NAME]" at bounding box center [302, 218] width 127 height 11
copy div "[PERSON_NAME]"
click at [230, 80] on button "Timeline" at bounding box center [233, 72] width 89 height 17
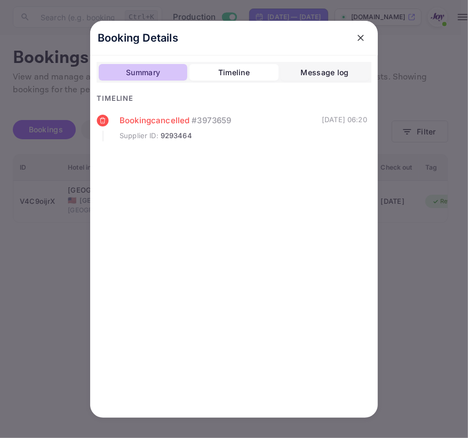
click at [138, 69] on div "Summary" at bounding box center [143, 72] width 34 height 13
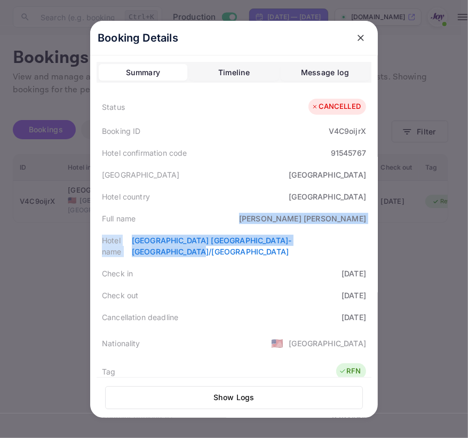
drag, startPoint x: 310, startPoint y: 214, endPoint x: 374, endPoint y: 230, distance: 66.5
click at [374, 230] on div "Booking Details Summary Timeline Message log Status CANCELLED Booking ID V4C9oi…" at bounding box center [233, 219] width 287 height 397
copy div "[PERSON_NAME] Hotel name [GEOGRAPHIC_DATA] [GEOGRAPHIC_DATA]-[GEOGRAPHIC_DATA]/…"
click at [343, 230] on div "Hotel name [GEOGRAPHIC_DATA] [GEOGRAPHIC_DATA]-[GEOGRAPHIC_DATA]/[GEOGRAPHIC_DA…" at bounding box center [233, 245] width 275 height 33
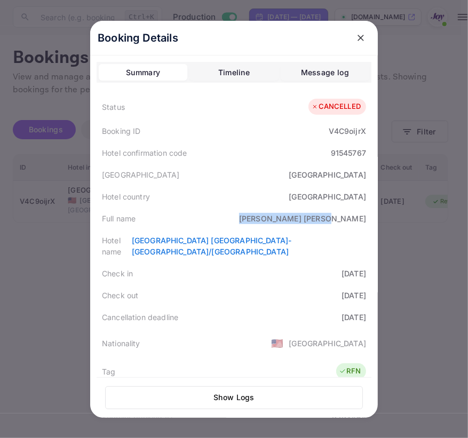
drag, startPoint x: 311, startPoint y: 219, endPoint x: 53, endPoint y: 208, distance: 257.7
click at [357, 213] on div "[PERSON_NAME]" at bounding box center [302, 218] width 127 height 11
click at [414, 284] on div at bounding box center [234, 219] width 468 height 438
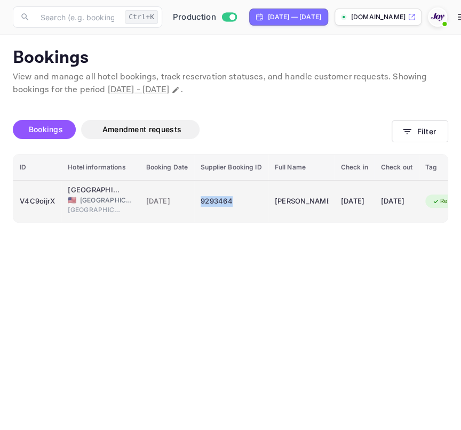
drag, startPoint x: 247, startPoint y: 202, endPoint x: 198, endPoint y: 207, distance: 49.3
click at [198, 207] on td "9293464" at bounding box center [231, 201] width 74 height 42
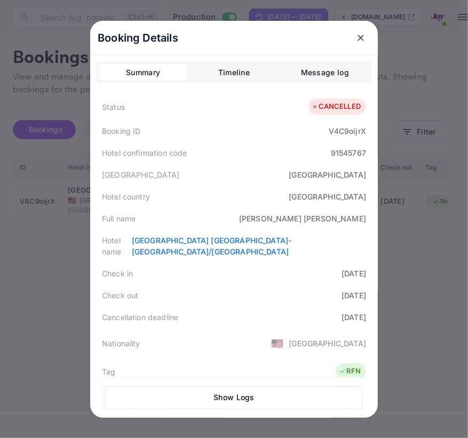
click at [354, 30] on button "close" at bounding box center [360, 37] width 19 height 19
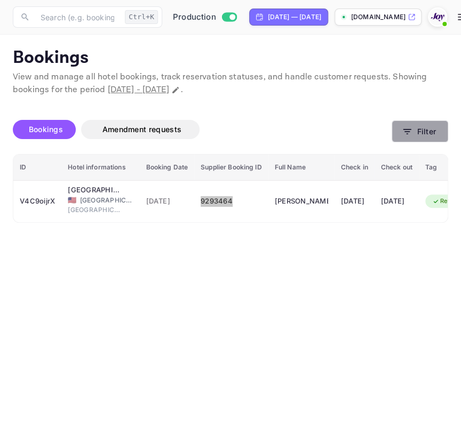
click at [391, 126] on button "Filter" at bounding box center [419, 131] width 57 height 22
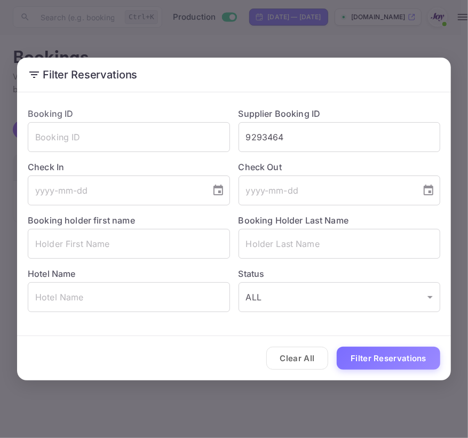
click at [406, 132] on input "9293464" at bounding box center [339, 137] width 202 height 30
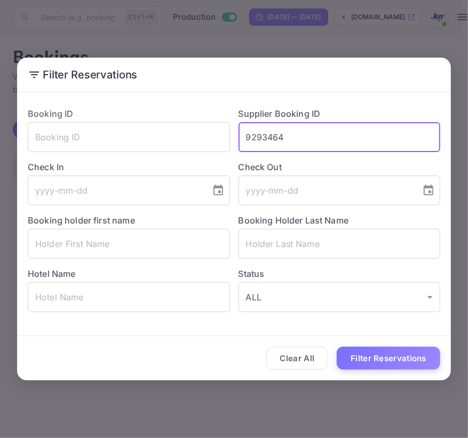
click at [384, 136] on input "9293464" at bounding box center [339, 137] width 202 height 30
paste input "893551"
type input "8935514"
click at [374, 352] on button "Filter Reservations" at bounding box center [387, 358] width 103 height 23
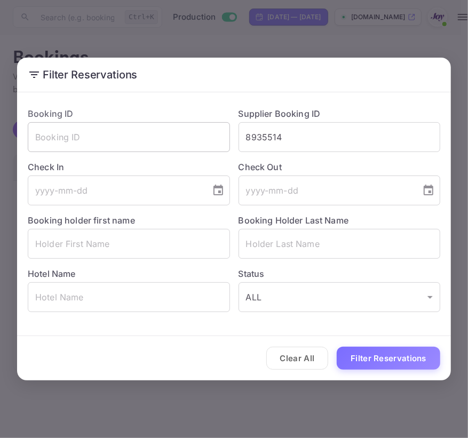
click at [141, 141] on input "text" at bounding box center [129, 137] width 202 height 30
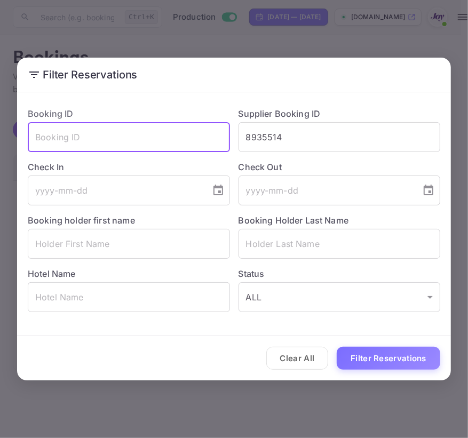
paste input "8935514"
type input "8935514"
click at [266, 138] on input "8935514" at bounding box center [339, 137] width 202 height 30
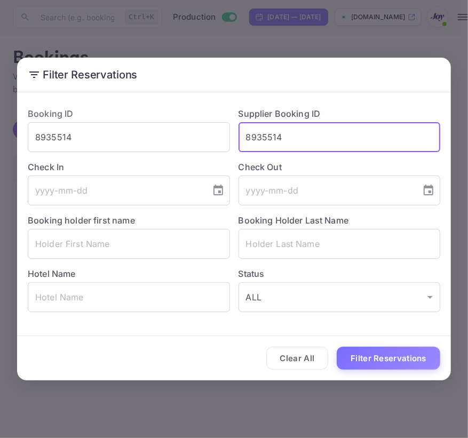
click at [266, 138] on input "8935514" at bounding box center [339, 137] width 202 height 30
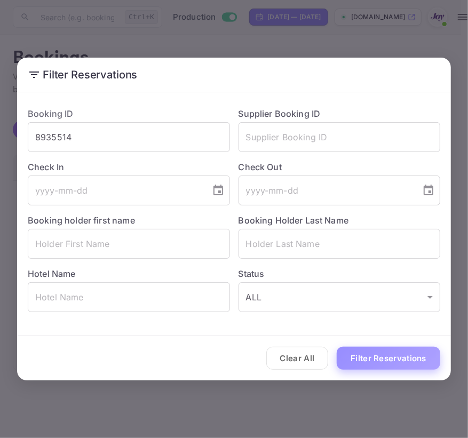
click at [403, 360] on button "Filter Reservations" at bounding box center [387, 358] width 103 height 23
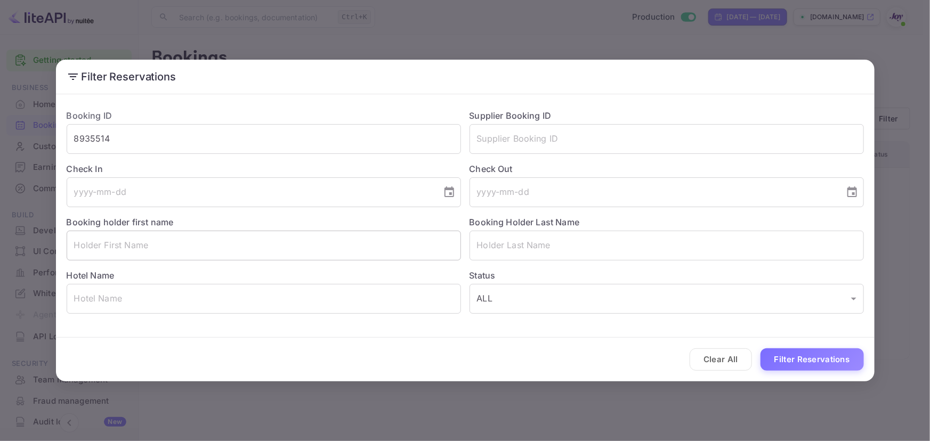
click at [274, 239] on input "text" at bounding box center [264, 246] width 395 height 30
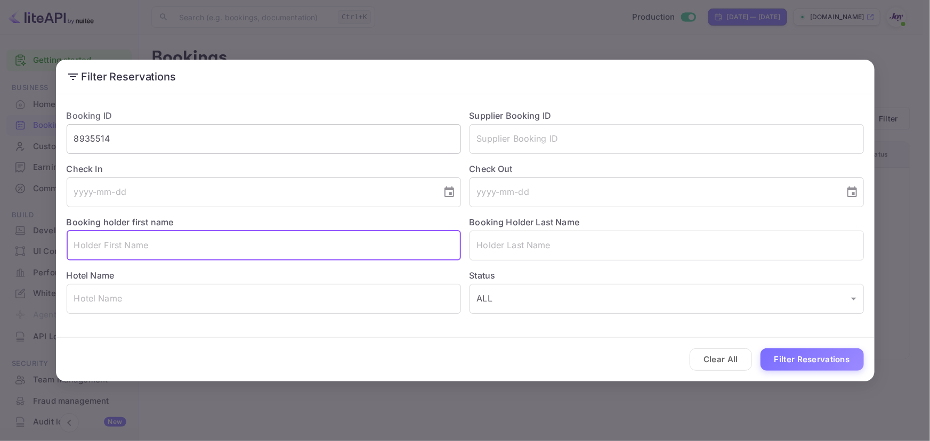
click at [218, 129] on input "8935514" at bounding box center [264, 139] width 395 height 30
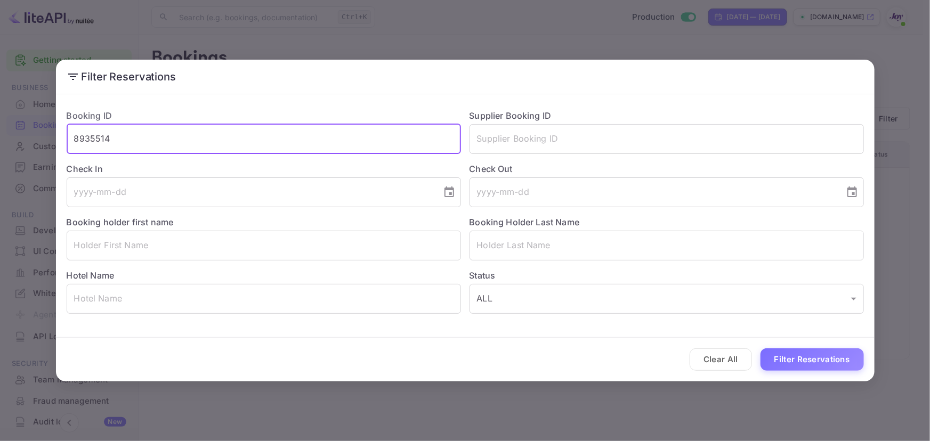
click at [218, 129] on input "8935514" at bounding box center [264, 139] width 395 height 30
click at [171, 235] on input "text" at bounding box center [264, 246] width 395 height 30
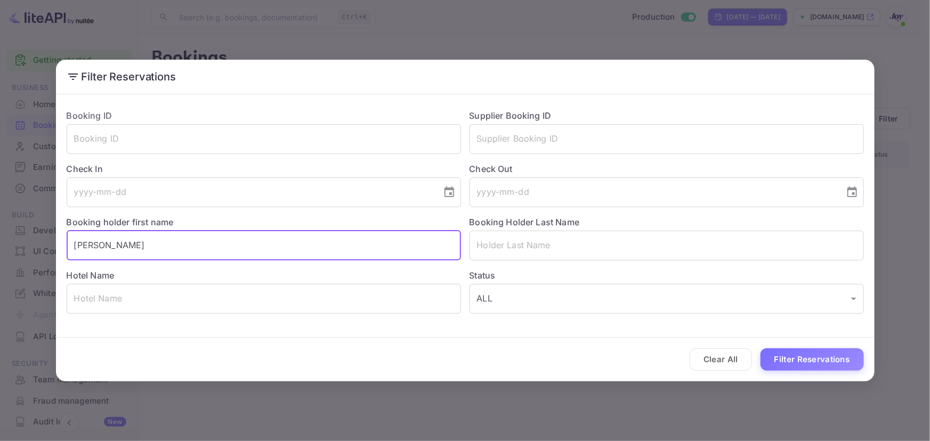
type input "[PERSON_NAME]"
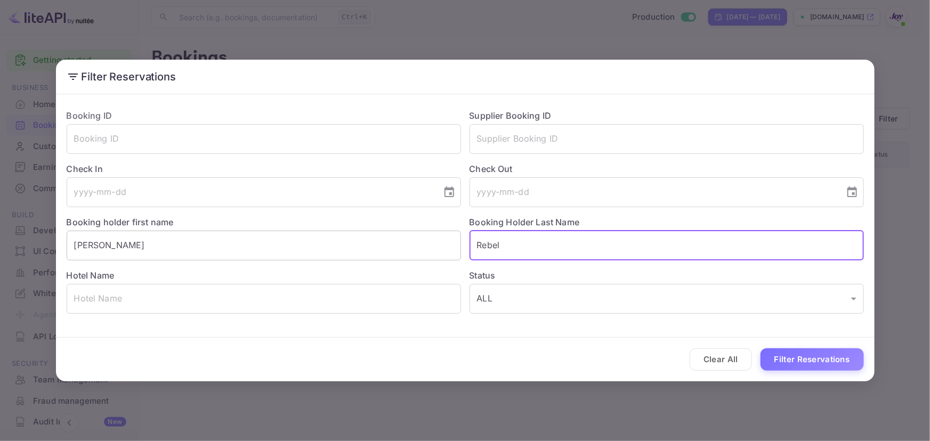
type input "Rebel"
click at [460, 349] on button "Filter Reservations" at bounding box center [812, 360] width 103 height 23
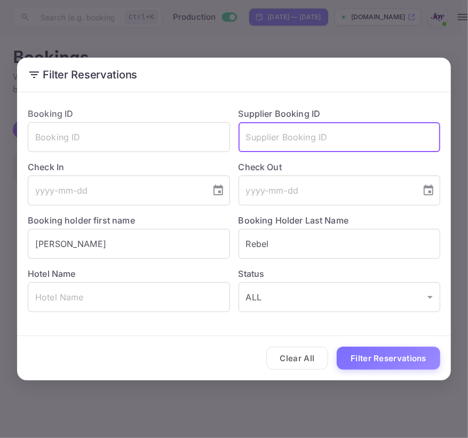
click at [283, 144] on input "text" at bounding box center [339, 137] width 202 height 30
paste input "9306828"
type input "9306828"
paste input "9306828"
type input "9306828"
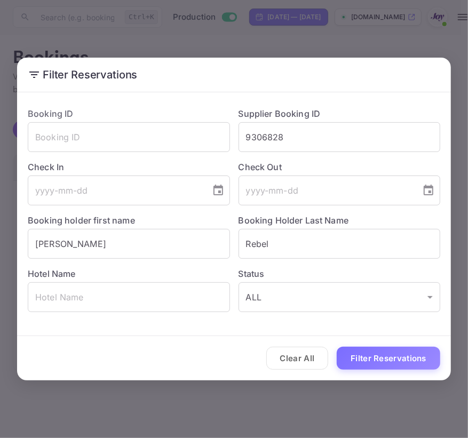
click at [395, 372] on div "Clear All Filter Reservations" at bounding box center [233, 358] width 433 height 44
click at [395, 355] on button "Filter Reservations" at bounding box center [387, 358] width 103 height 23
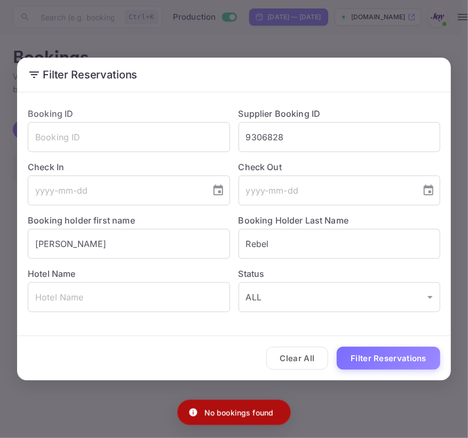
click at [395, 353] on button "Filter Reservations" at bounding box center [387, 358] width 103 height 23
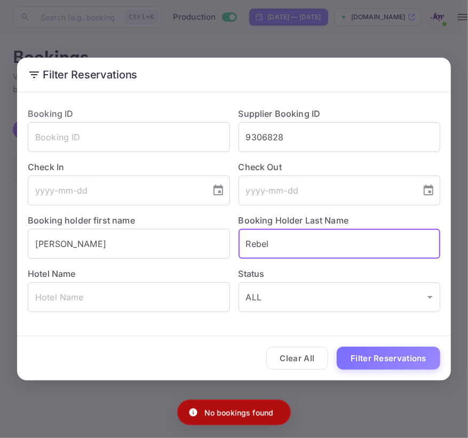
click at [333, 248] on input "Rebel" at bounding box center [339, 244] width 202 height 30
click at [160, 240] on input "[PERSON_NAME]" at bounding box center [129, 244] width 202 height 30
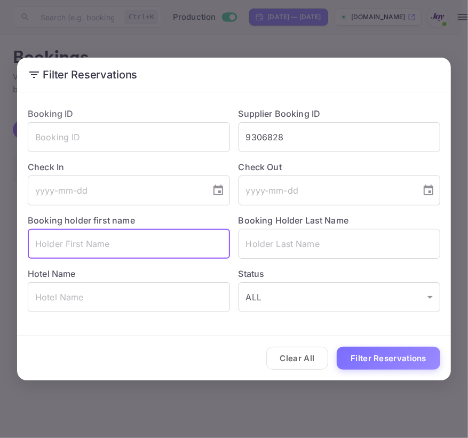
click at [376, 342] on div "Clear All Filter Reservations" at bounding box center [233, 358] width 433 height 44
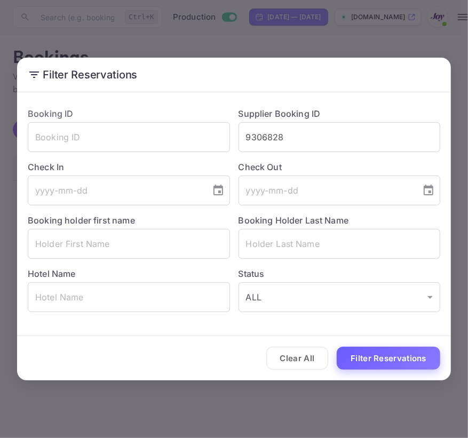
click at [382, 363] on button "Filter Reservations" at bounding box center [387, 358] width 103 height 23
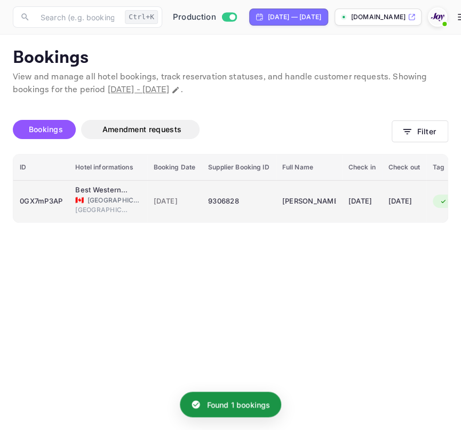
click at [43, 193] on div "0GX7mP3AP" at bounding box center [41, 201] width 43 height 17
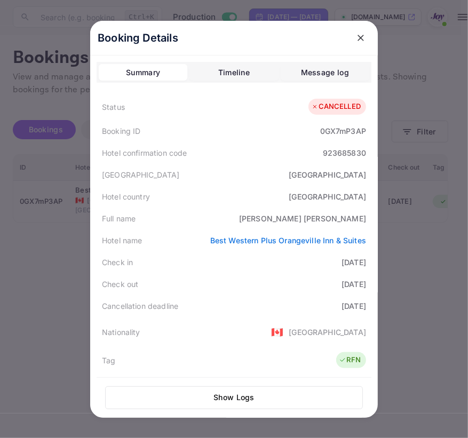
click at [451, 273] on div at bounding box center [234, 219] width 468 height 438
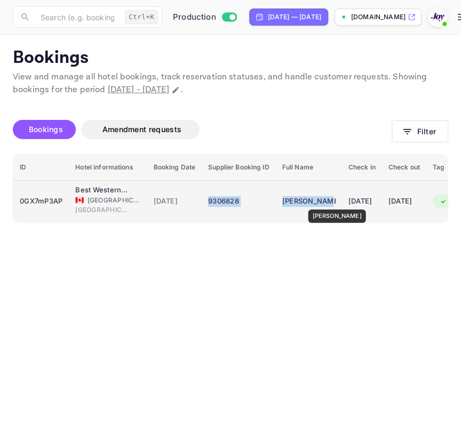
drag, startPoint x: 207, startPoint y: 199, endPoint x: 332, endPoint y: 202, distance: 124.3
click at [332, 202] on tr "0GX7mP3AP Best Western Plus Orangeville Inn & Suites 🇨🇦 [GEOGRAPHIC_DATA] [GEOG…" at bounding box center [346, 201] width 666 height 42
